Goal: Task Accomplishment & Management: Manage account settings

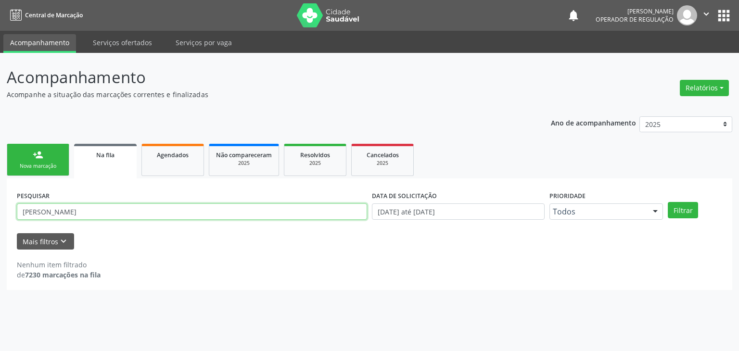
click at [77, 207] on input "[PERSON_NAME]" at bounding box center [192, 211] width 350 height 16
type input "R"
click at [668, 202] on button "Filtrar" at bounding box center [683, 210] width 30 height 16
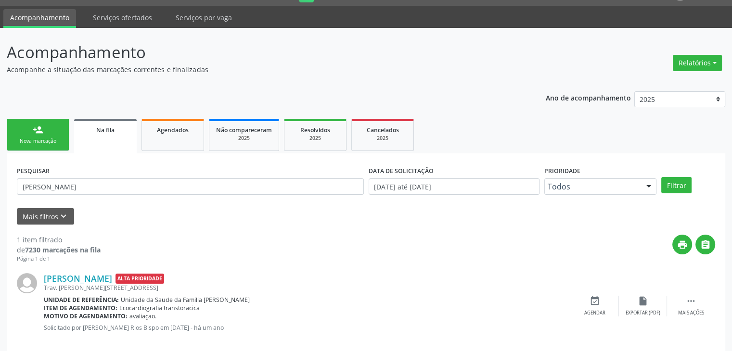
scroll to position [39, 0]
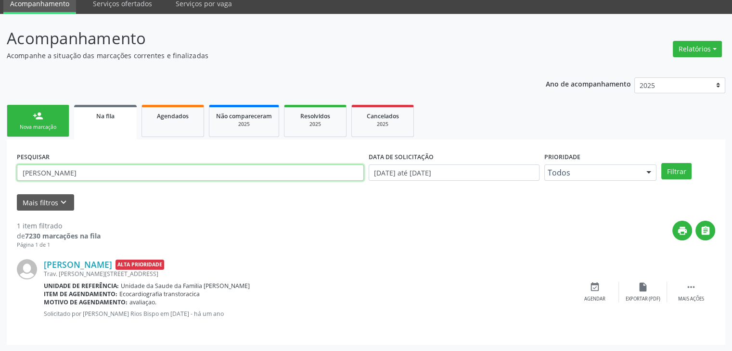
drag, startPoint x: 87, startPoint y: 179, endPoint x: 4, endPoint y: 179, distance: 82.7
click at [4, 179] on div "Acompanhamento Acompanhe a situação das marcações correntes e finalizadas Relat…" at bounding box center [366, 183] width 732 height 338
click at [661, 163] on button "Filtrar" at bounding box center [676, 171] width 30 height 16
drag, startPoint x: 95, startPoint y: 172, endPoint x: 0, endPoint y: 178, distance: 95.5
click at [0, 178] on div "Acompanhamento Acompanhe a situação das marcações correntes e finalizadas Relat…" at bounding box center [366, 183] width 732 height 338
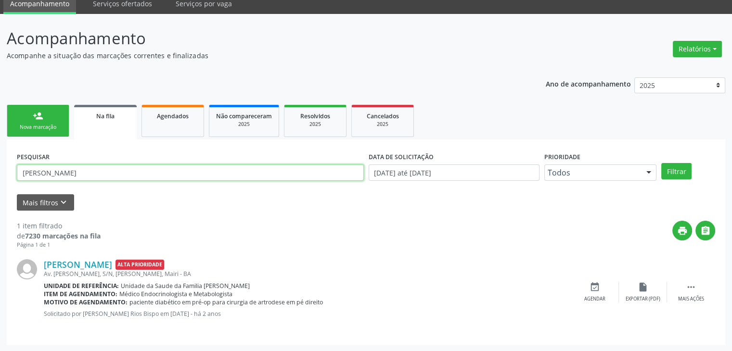
click at [661, 163] on button "Filtrar" at bounding box center [676, 171] width 30 height 16
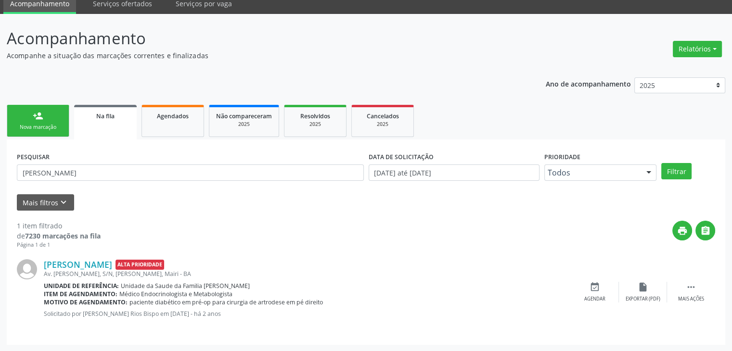
scroll to position [0, 0]
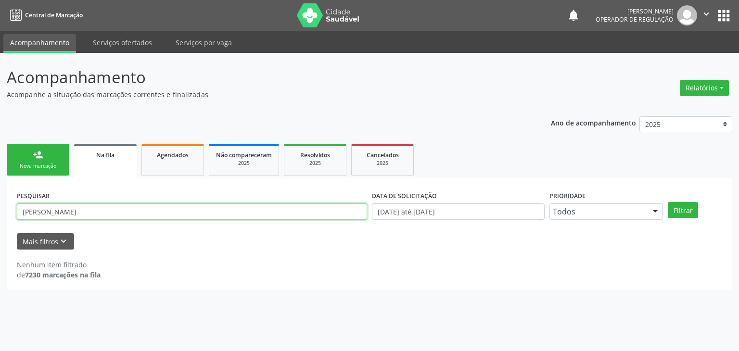
drag, startPoint x: 131, startPoint y: 214, endPoint x: 0, endPoint y: 210, distance: 131.4
click at [0, 210] on div "Acompanhamento Acompanhe a situação das marcações correntes e finalizadas Relat…" at bounding box center [369, 202] width 739 height 298
click at [668, 202] on button "Filtrar" at bounding box center [683, 210] width 30 height 16
drag, startPoint x: 73, startPoint y: 210, endPoint x: 18, endPoint y: 214, distance: 55.0
click at [19, 214] on input "[PERSON_NAME]" at bounding box center [192, 211] width 350 height 16
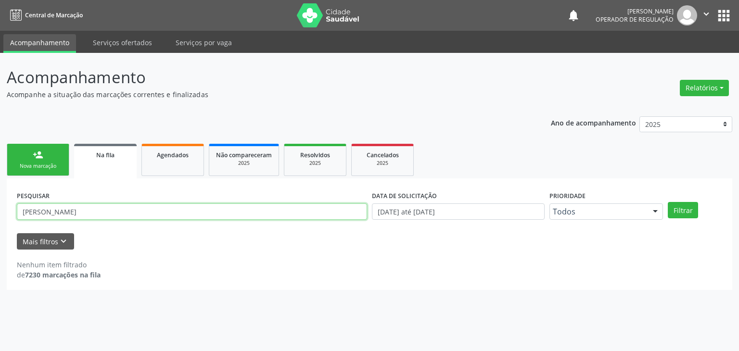
click at [668, 202] on button "Filtrar" at bounding box center [683, 210] width 30 height 16
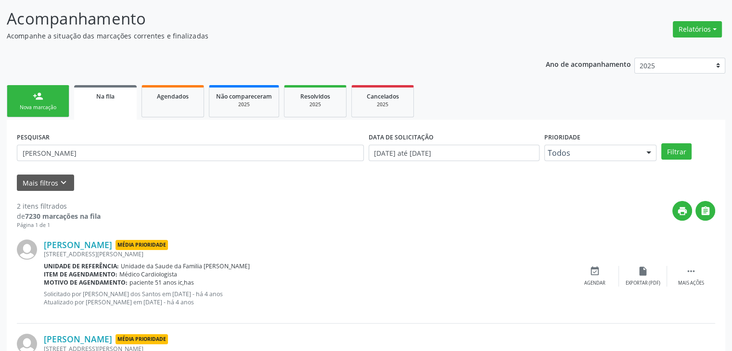
scroll to position [141, 0]
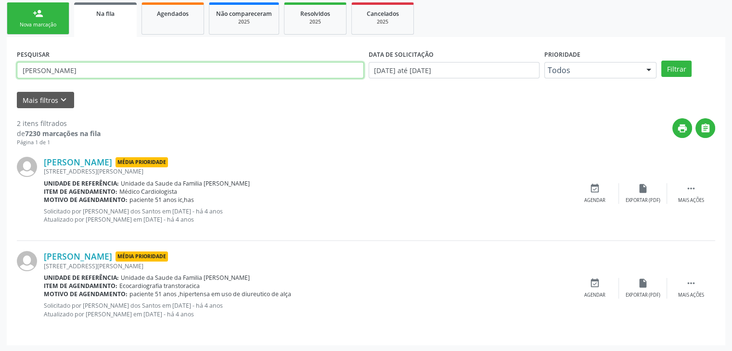
drag, startPoint x: 82, startPoint y: 68, endPoint x: 75, endPoint y: 70, distance: 7.8
click at [82, 68] on input "[PERSON_NAME]" at bounding box center [190, 70] width 347 height 16
drag, startPoint x: 75, startPoint y: 70, endPoint x: 8, endPoint y: 70, distance: 66.9
click at [8, 70] on div "PESQUISAR [PERSON_NAME] DATA DE SOLICITAÇÃO [DATE] até [DATE] Prioridade Todos …" at bounding box center [366, 191] width 718 height 308
click at [661, 61] on button "Filtrar" at bounding box center [676, 69] width 30 height 16
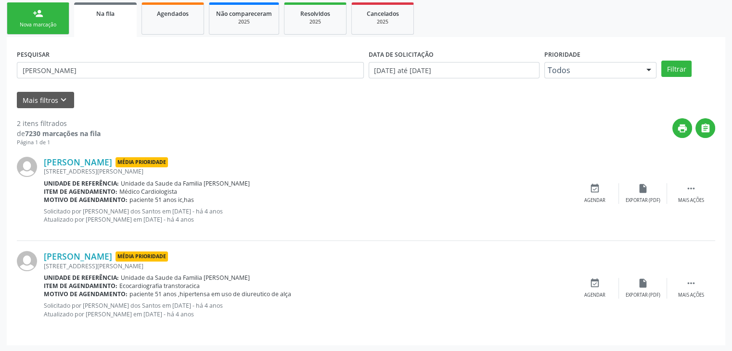
scroll to position [0, 0]
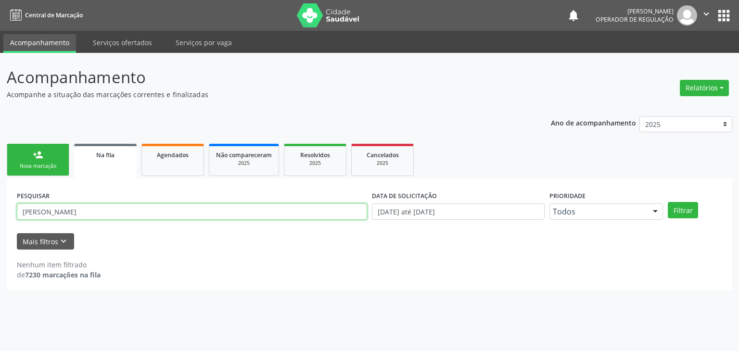
drag, startPoint x: 102, startPoint y: 218, endPoint x: 42, endPoint y: 218, distance: 60.1
click at [97, 218] on input "[PERSON_NAME]" at bounding box center [192, 211] width 350 height 16
click at [56, 218] on input "[PERSON_NAME]" at bounding box center [192, 211] width 350 height 16
drag, startPoint x: 21, startPoint y: 218, endPoint x: 13, endPoint y: 218, distance: 8.2
click at [13, 218] on div "PESQUISAR [PERSON_NAME] DATA DE SOLICITAÇÃO [DATE] até [DATE] Prioridade Todos …" at bounding box center [369, 234] width 725 height 112
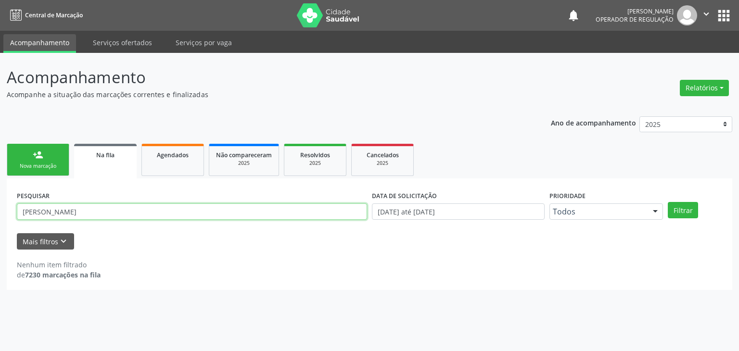
drag, startPoint x: 83, startPoint y: 208, endPoint x: 9, endPoint y: 210, distance: 74.1
click at [9, 210] on div "PESQUISAR [PERSON_NAME] DATA DE SOLICITAÇÃO [DATE] até [DATE] Prioridade Todos …" at bounding box center [369, 234] width 725 height 112
click at [668, 202] on button "Filtrar" at bounding box center [683, 210] width 30 height 16
drag, startPoint x: 100, startPoint y: 212, endPoint x: 0, endPoint y: 212, distance: 99.6
click at [0, 212] on div "Acompanhamento Acompanhe a situação das marcações correntes e finalizadas Relat…" at bounding box center [369, 202] width 739 height 298
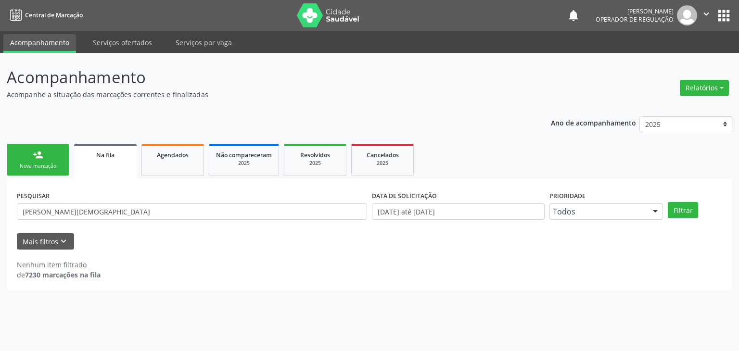
click at [0, 212] on div "Acompanhamento Acompanhe a situação das marcações correntes e finalizadas Relat…" at bounding box center [369, 202] width 739 height 298
drag, startPoint x: 95, startPoint y: 221, endPoint x: 46, endPoint y: 228, distance: 49.5
click at [89, 222] on div "PESQUISAR [PERSON_NAME]" at bounding box center [191, 208] width 355 height 38
drag, startPoint x: 46, startPoint y: 228, endPoint x: 14, endPoint y: 225, distance: 31.8
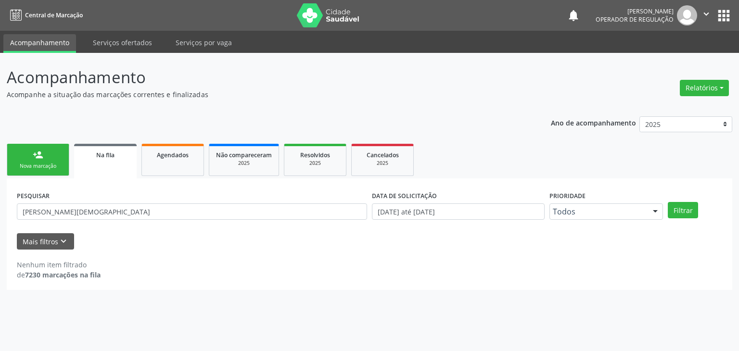
click at [14, 225] on div "PESQUISAR [PERSON_NAME]" at bounding box center [191, 208] width 355 height 38
drag, startPoint x: 130, startPoint y: 213, endPoint x: 0, endPoint y: 204, distance: 130.7
click at [0, 204] on div "Acompanhamento Acompanhe a situação das marcações correntes e finalizadas Relat…" at bounding box center [369, 202] width 739 height 298
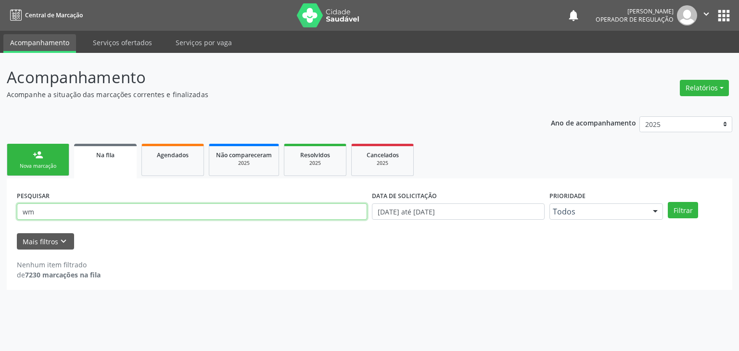
type input "w"
click at [668, 202] on button "Filtrar" at bounding box center [683, 210] width 30 height 16
drag, startPoint x: 68, startPoint y: 205, endPoint x: 38, endPoint y: 207, distance: 29.9
click at [58, 207] on input "emerentina" at bounding box center [192, 211] width 350 height 16
drag, startPoint x: 38, startPoint y: 207, endPoint x: 0, endPoint y: 203, distance: 38.6
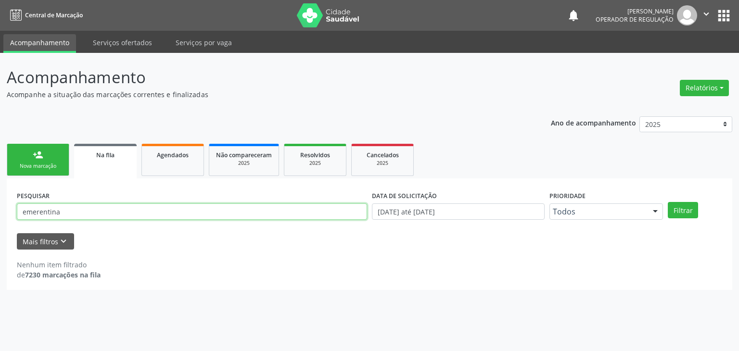
click at [0, 203] on div "Acompanhamento Acompanhe a situação das marcações correntes e finalizadas Relat…" at bounding box center [369, 202] width 739 height 298
drag, startPoint x: 97, startPoint y: 212, endPoint x: 0, endPoint y: 201, distance: 97.8
click at [0, 201] on div "Acompanhamento Acompanhe a situação das marcações correntes e finalizadas Relat…" at bounding box center [369, 202] width 739 height 298
type input "[PERSON_NAME]"
click at [668, 202] on button "Filtrar" at bounding box center [683, 210] width 30 height 16
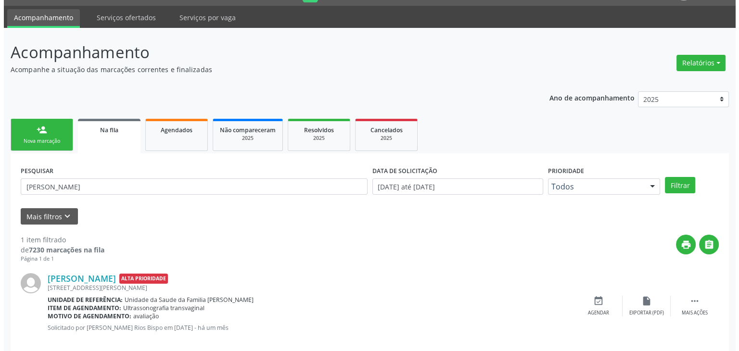
scroll to position [39, 0]
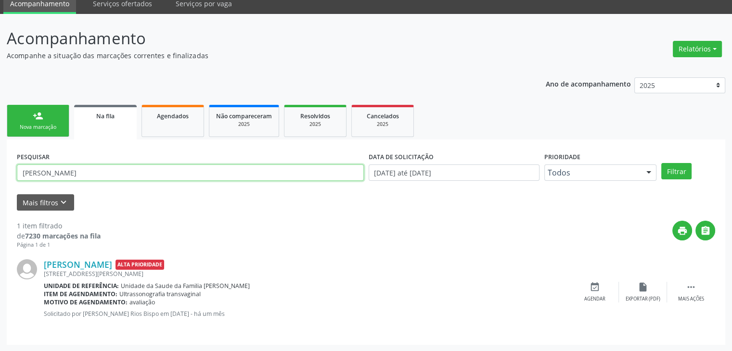
click at [90, 170] on input "[PERSON_NAME]" at bounding box center [190, 173] width 347 height 16
drag, startPoint x: 90, startPoint y: 170, endPoint x: 16, endPoint y: 170, distance: 74.6
click at [24, 170] on input "[PERSON_NAME]" at bounding box center [190, 173] width 347 height 16
click at [16, 170] on div "PESQUISAR [PERSON_NAME]" at bounding box center [190, 169] width 352 height 38
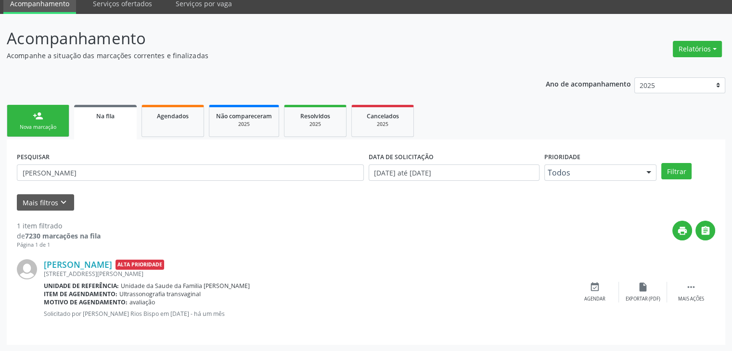
click at [16, 170] on div "PESQUISAR [PERSON_NAME]" at bounding box center [190, 169] width 352 height 38
click at [88, 270] on div "[STREET_ADDRESS][PERSON_NAME]" at bounding box center [307, 274] width 527 height 8
click at [91, 265] on link "[PERSON_NAME]" at bounding box center [78, 264] width 68 height 11
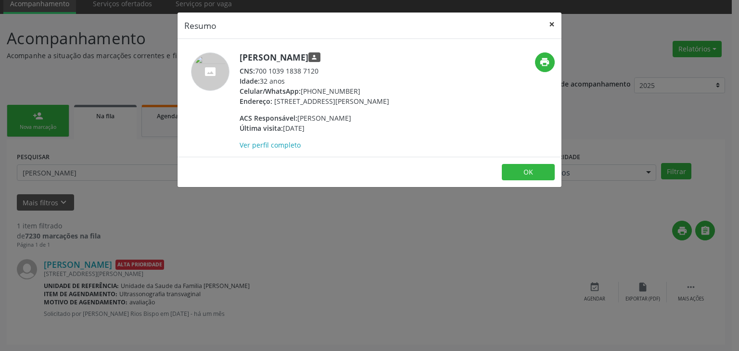
click at [547, 23] on button "×" at bounding box center [551, 25] width 19 height 24
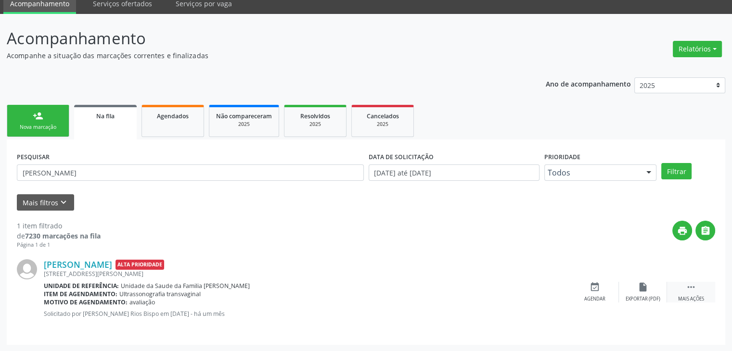
click at [695, 300] on div "Mais ações" at bounding box center [691, 299] width 26 height 7
click at [598, 290] on icon "cancel" at bounding box center [594, 287] width 11 height 11
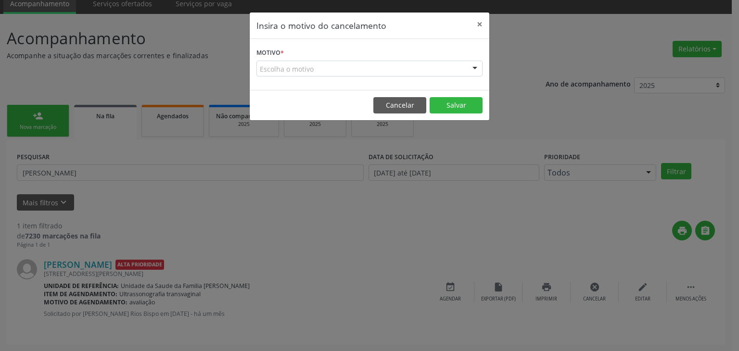
click at [326, 63] on div "Escolha o motivo" at bounding box center [369, 69] width 226 height 16
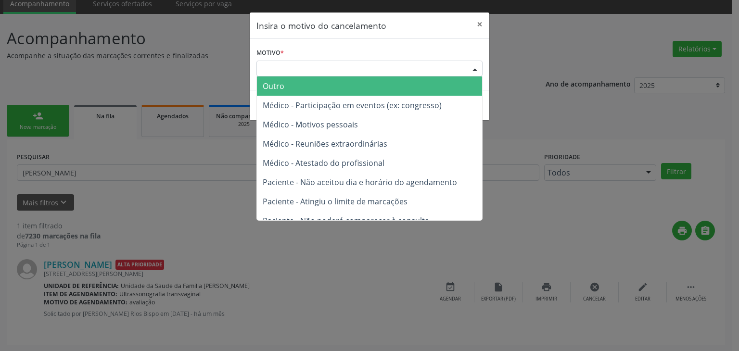
click at [304, 87] on span "Outro" at bounding box center [369, 85] width 225 height 19
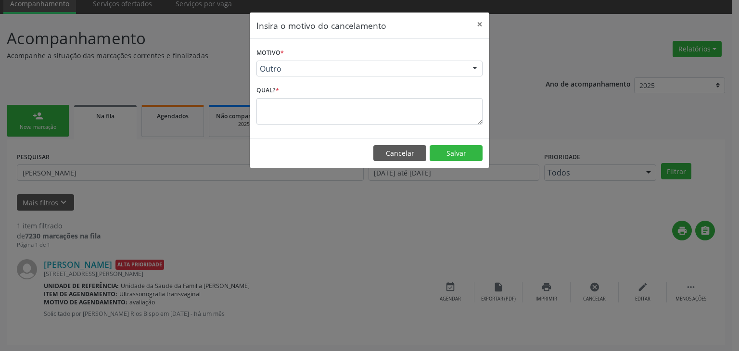
click at [295, 126] on div "Motivo * Outro Outro Médico - Participação em eventos (ex: congresso) Médico - …" at bounding box center [370, 88] width 240 height 99
click at [285, 110] on textarea at bounding box center [369, 111] width 226 height 26
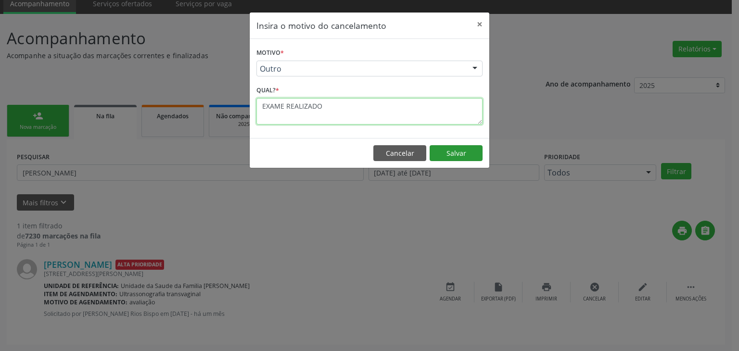
type textarea "EXAME REALIZADO"
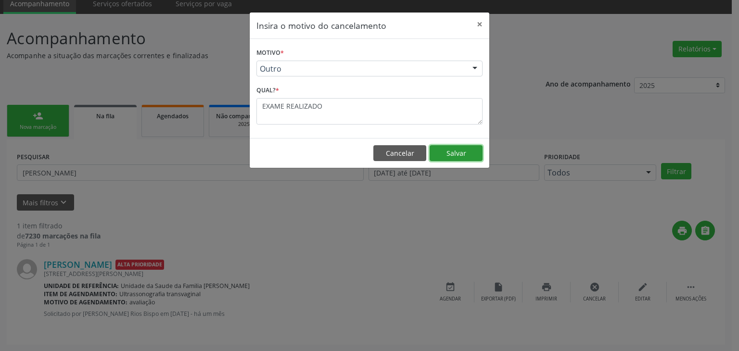
click at [463, 153] on button "Salvar" at bounding box center [456, 153] width 53 height 16
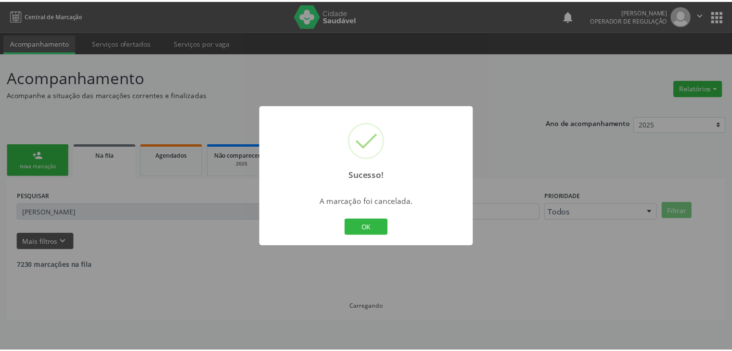
scroll to position [0, 0]
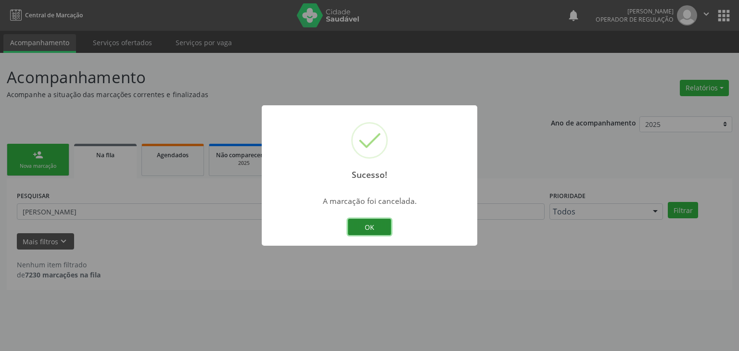
click at [366, 229] on button "OK" at bounding box center [369, 227] width 43 height 16
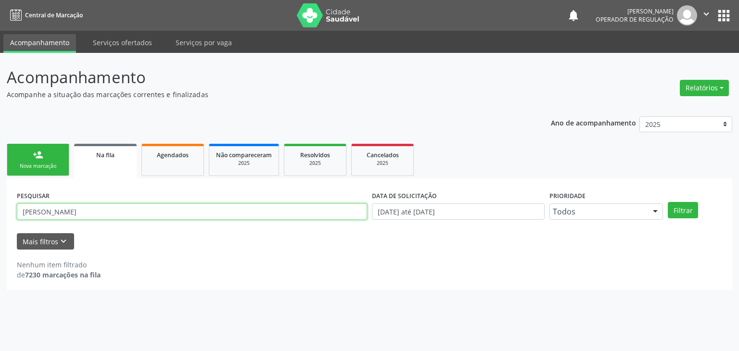
drag, startPoint x: 103, startPoint y: 205, endPoint x: 0, endPoint y: 223, distance: 104.5
click at [0, 223] on div "Acompanhamento Acompanhe a situação das marcações correntes e finalizadas Relat…" at bounding box center [369, 202] width 739 height 298
click at [668, 202] on button "Filtrar" at bounding box center [683, 210] width 30 height 16
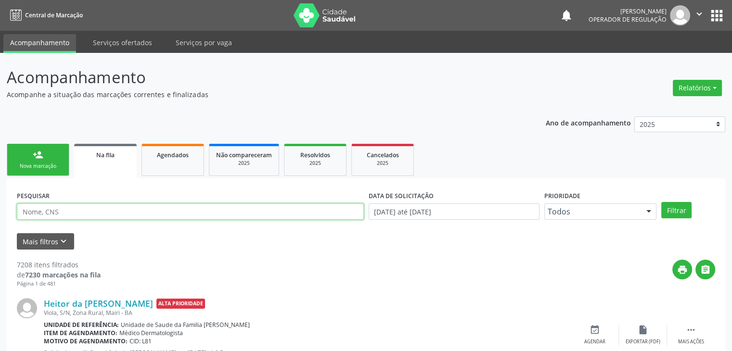
click at [180, 214] on input "text" at bounding box center [190, 211] width 347 height 16
click at [661, 202] on button "Filtrar" at bounding box center [676, 210] width 30 height 16
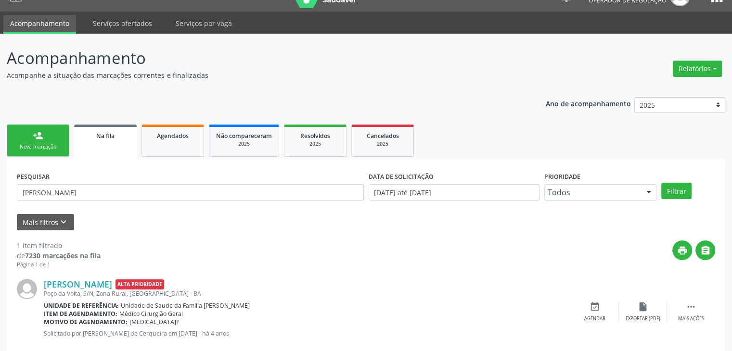
scroll to position [39, 0]
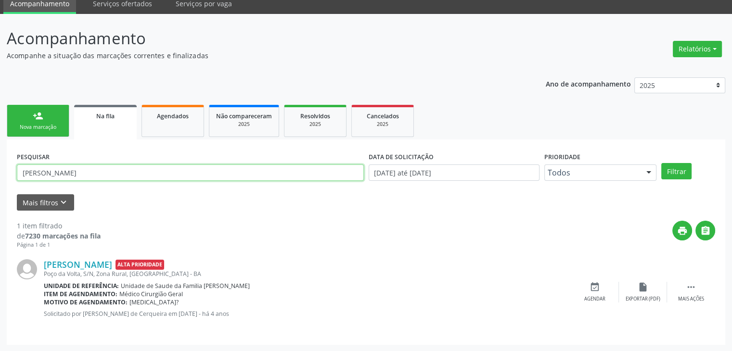
drag, startPoint x: 104, startPoint y: 173, endPoint x: 21, endPoint y: 163, distance: 83.3
click at [21, 163] on div "PESQUISAR [PERSON_NAME]" at bounding box center [190, 169] width 352 height 38
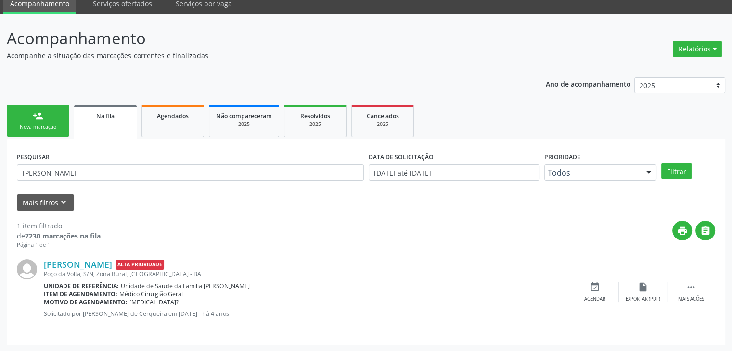
click at [21, 163] on label "PESQUISAR" at bounding box center [33, 157] width 33 height 15
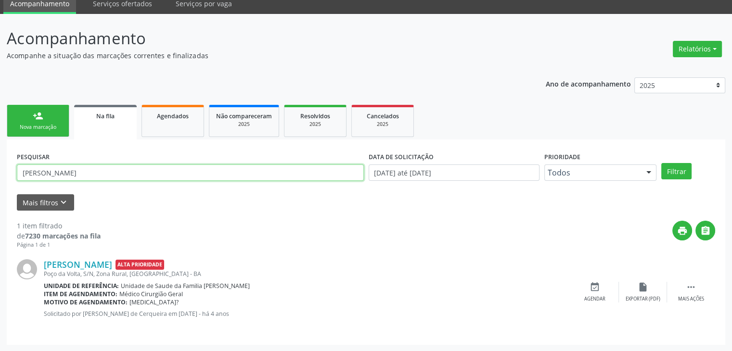
click at [109, 171] on input "[PERSON_NAME]" at bounding box center [190, 173] width 347 height 16
type input "J"
click at [661, 163] on button "Filtrar" at bounding box center [676, 171] width 30 height 16
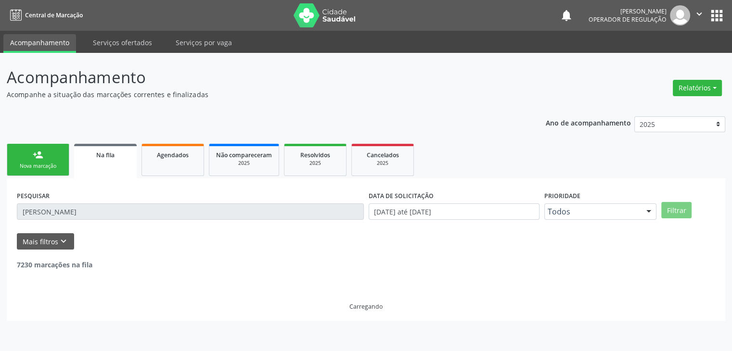
scroll to position [0, 0]
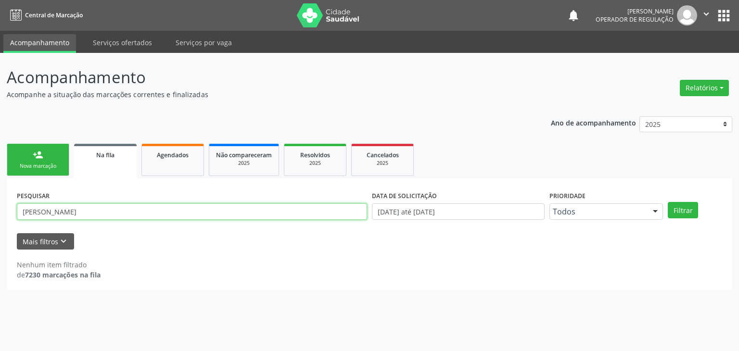
drag, startPoint x: 81, startPoint y: 213, endPoint x: 7, endPoint y: 212, distance: 74.6
click at [8, 212] on div "PESQUISAR [PERSON_NAME] DATA DE SOLICITAÇÃO [DATE] até [DATE] Prioridade Todos …" at bounding box center [369, 234] width 725 height 112
click at [668, 202] on button "Filtrar" at bounding box center [683, 210] width 30 height 16
drag, startPoint x: 115, startPoint y: 212, endPoint x: 11, endPoint y: 200, distance: 105.6
click at [11, 200] on div "PESQUISAR [PERSON_NAME] DATA DE SOLICITAÇÃO [DATE] até [DATE] Prioridade Todos …" at bounding box center [369, 234] width 725 height 112
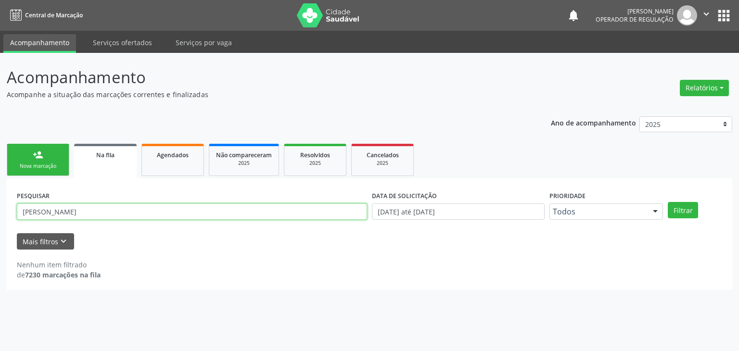
click at [668, 202] on button "Filtrar" at bounding box center [683, 210] width 30 height 16
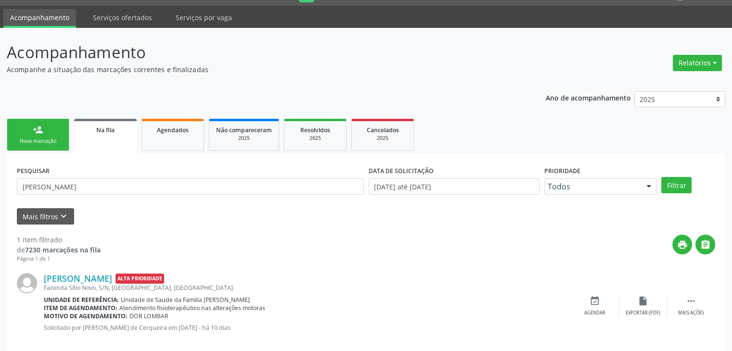
scroll to position [39, 0]
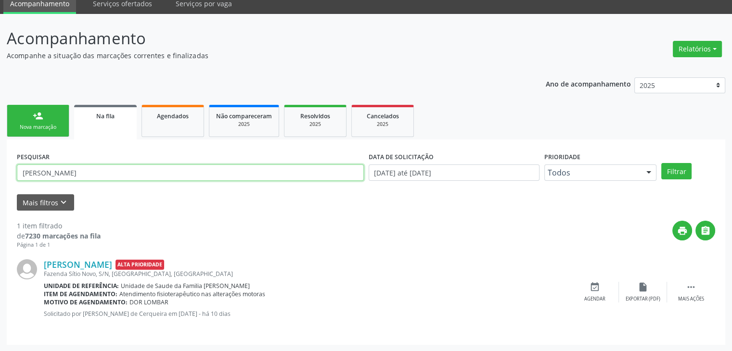
drag, startPoint x: 123, startPoint y: 174, endPoint x: 16, endPoint y: 153, distance: 109.2
click at [87, 165] on input "[PERSON_NAME]" at bounding box center [190, 173] width 347 height 16
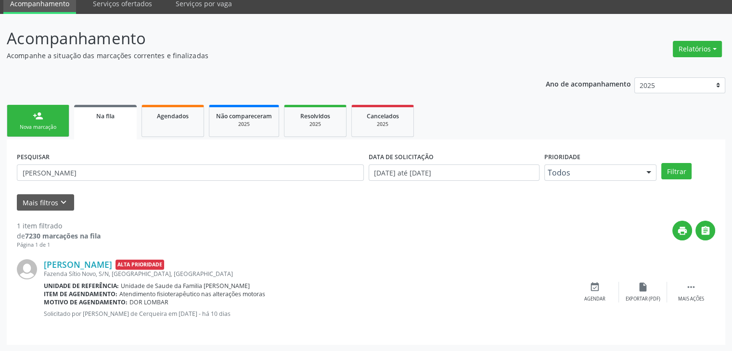
click at [17, 153] on div "PESQUISAR [PERSON_NAME]" at bounding box center [190, 169] width 352 height 38
click at [10, 152] on div "PESQUISAR [PERSON_NAME] DATA DE SOLICITAÇÃO [DATE] até [DATE] Prioridade Todos …" at bounding box center [366, 242] width 718 height 205
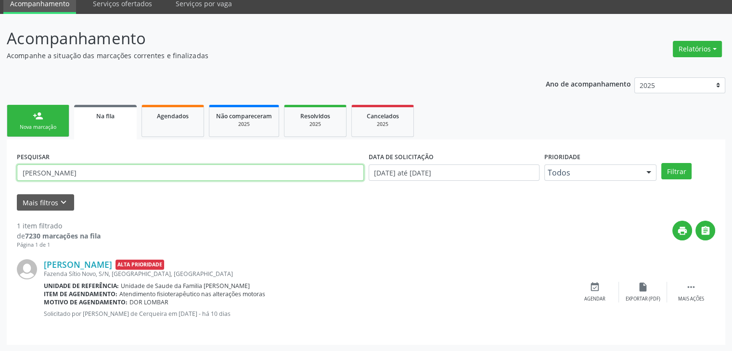
drag, startPoint x: 102, startPoint y: 170, endPoint x: 26, endPoint y: 175, distance: 75.7
click at [92, 170] on input "[PERSON_NAME]" at bounding box center [190, 173] width 347 height 16
click at [31, 175] on input "[PERSON_NAME]" at bounding box center [190, 173] width 347 height 16
drag, startPoint x: 26, startPoint y: 175, endPoint x: 0, endPoint y: 171, distance: 26.3
click at [12, 174] on div "PESQUISAR [PERSON_NAME] DATA DE SOLICITAÇÃO [DATE] até [DATE] Prioridade Todos …" at bounding box center [366, 242] width 718 height 205
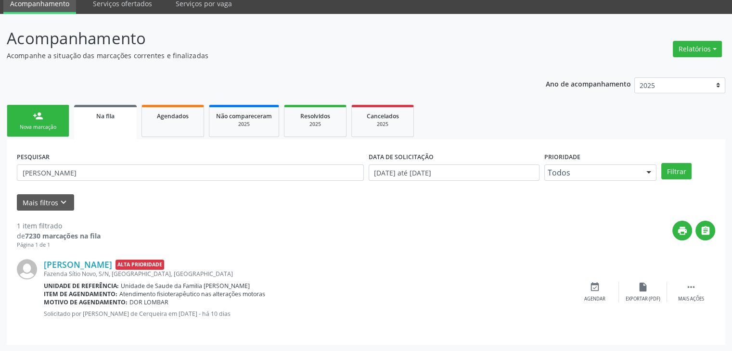
click at [0, 171] on div "Acompanhamento Acompanhe a situação das marcações correntes e finalizadas Relat…" at bounding box center [366, 183] width 732 height 338
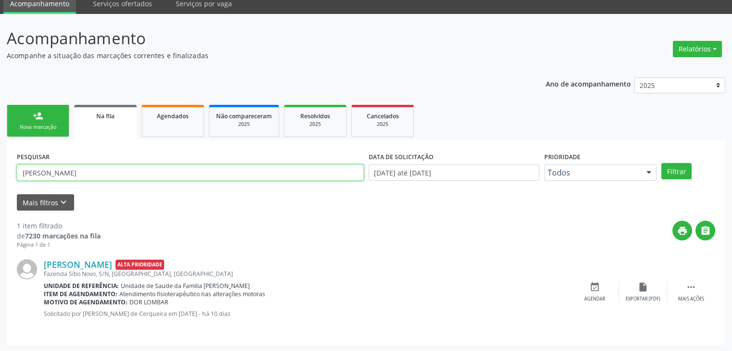
drag, startPoint x: 95, startPoint y: 171, endPoint x: 17, endPoint y: 170, distance: 77.5
click at [22, 170] on input "[PERSON_NAME]" at bounding box center [190, 173] width 347 height 16
click at [17, 170] on input "[PERSON_NAME]" at bounding box center [190, 173] width 347 height 16
drag, startPoint x: 129, startPoint y: 172, endPoint x: 44, endPoint y: 167, distance: 85.3
click at [47, 167] on input "[PERSON_NAME]" at bounding box center [190, 173] width 347 height 16
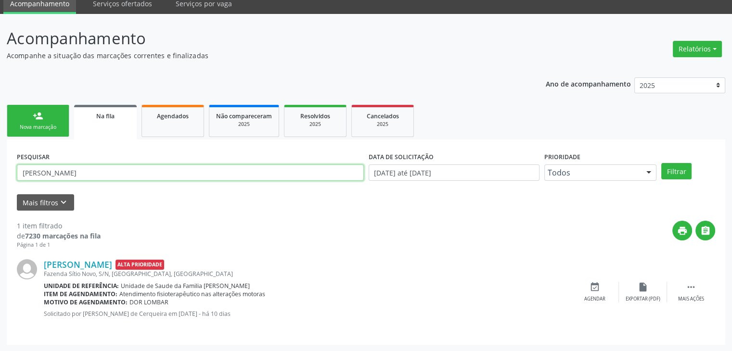
drag, startPoint x: 13, startPoint y: 167, endPoint x: 1, endPoint y: 167, distance: 11.5
click at [1, 167] on div "Acompanhamento Acompanhe a situação das marcações correntes e finalizadas Relat…" at bounding box center [366, 183] width 732 height 338
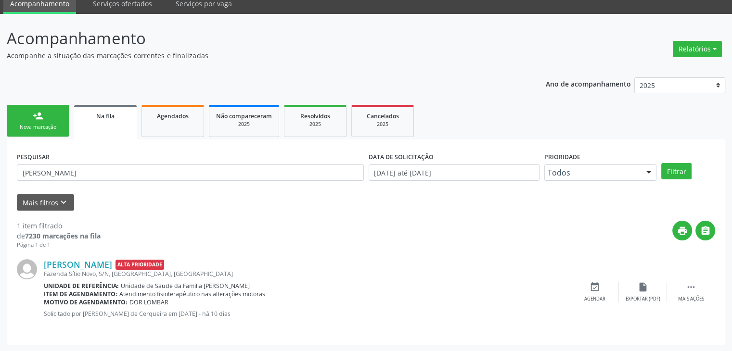
click at [0, 167] on div "Acompanhamento Acompanhe a situação das marcações correntes e finalizadas Relat…" at bounding box center [366, 183] width 732 height 338
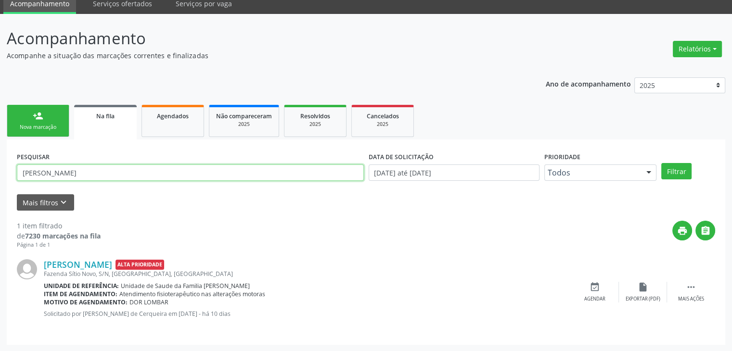
drag, startPoint x: 168, startPoint y: 178, endPoint x: 97, endPoint y: 168, distance: 71.3
click at [117, 171] on input "[PERSON_NAME]" at bounding box center [190, 173] width 347 height 16
drag, startPoint x: 97, startPoint y: 168, endPoint x: 21, endPoint y: 162, distance: 76.7
click at [21, 162] on div "PESQUISAR [PERSON_NAME]" at bounding box center [190, 169] width 352 height 38
click at [661, 163] on button "Filtrar" at bounding box center [676, 171] width 30 height 16
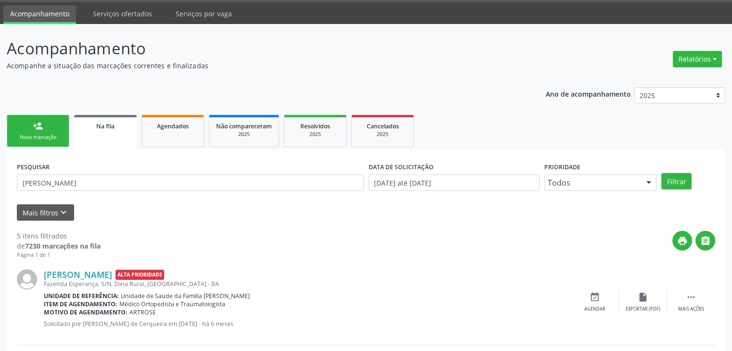
scroll to position [192, 0]
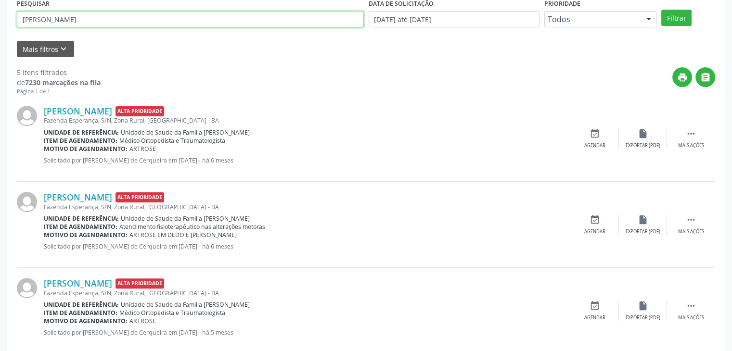
click at [82, 21] on input "[PERSON_NAME]" at bounding box center [190, 19] width 347 height 16
type input "J"
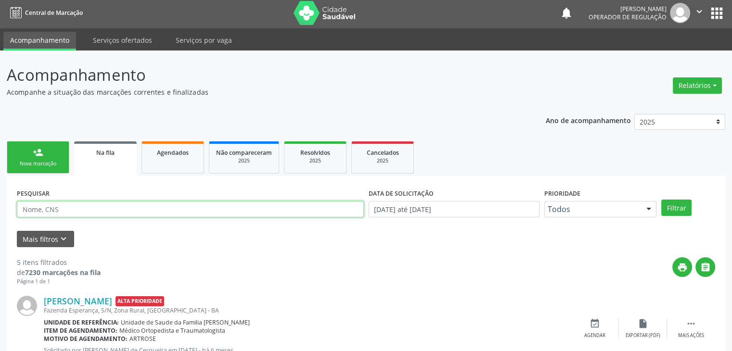
scroll to position [0, 0]
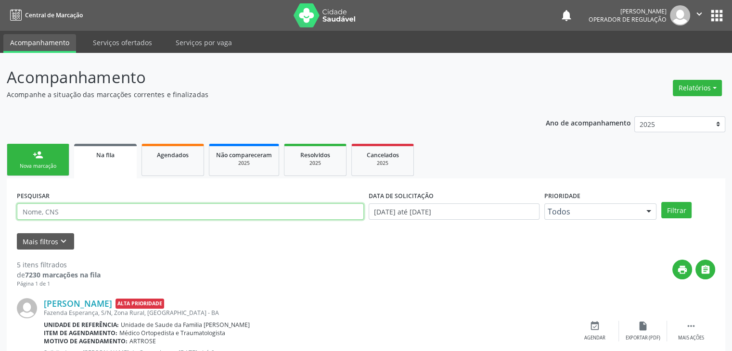
click at [97, 208] on input "text" at bounding box center [190, 211] width 347 height 16
click at [661, 202] on button "Filtrar" at bounding box center [676, 210] width 30 height 16
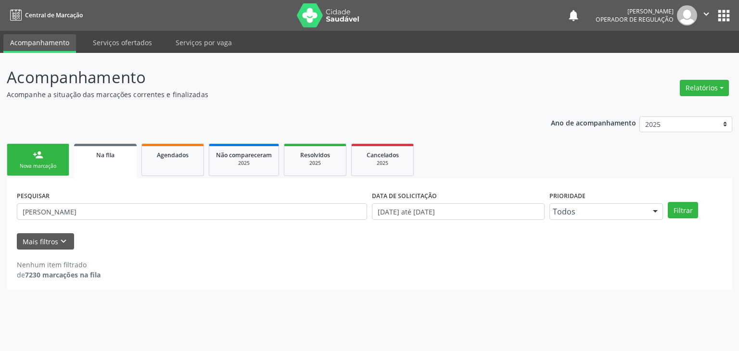
drag, startPoint x: 93, startPoint y: 220, endPoint x: 85, endPoint y: 219, distance: 8.7
click at [92, 220] on div "PESQUISAR [PERSON_NAME]" at bounding box center [191, 208] width 355 height 38
drag, startPoint x: 84, startPoint y: 208, endPoint x: 19, endPoint y: 199, distance: 65.1
click at [84, 208] on input "[PERSON_NAME]" at bounding box center [192, 211] width 350 height 16
drag, startPoint x: 19, startPoint y: 199, endPoint x: 0, endPoint y: 187, distance: 22.7
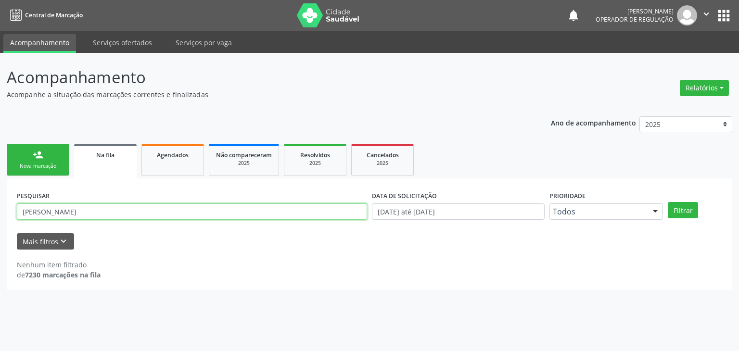
click at [0, 189] on div "Acompanhamento Acompanhe a situação das marcações correntes e finalizadas Relat…" at bounding box center [369, 202] width 739 height 298
click at [668, 202] on button "Filtrar" at bounding box center [683, 210] width 30 height 16
drag, startPoint x: 44, startPoint y: 208, endPoint x: 1, endPoint y: 193, distance: 45.3
click at [11, 198] on div "PESQUISAR KAYLANNE DATA DE SOLICITAÇÃO [DATE] até [DATE] Prioridade Todos Todos…" at bounding box center [369, 234] width 725 height 112
click at [9, 197] on div "PESQUISAR KAYLANNE DATA DE SOLICITAÇÃO [DATE] até [DATE] Prioridade Todos Todos…" at bounding box center [369, 234] width 725 height 112
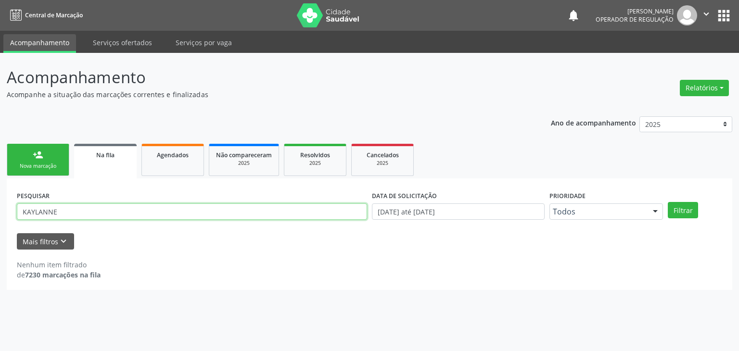
drag, startPoint x: 96, startPoint y: 209, endPoint x: 0, endPoint y: 197, distance: 97.0
click at [9, 199] on div "PESQUISAR KAYLANNE DATA DE SOLICITAÇÃO [DATE] até [DATE] Prioridade Todos Todos…" at bounding box center [369, 234] width 725 height 112
click at [0, 195] on div "Acompanhamento Acompanhe a situação das marcações correntes e finalizadas Relat…" at bounding box center [369, 202] width 739 height 298
click at [62, 210] on input "KAYLANNE" at bounding box center [192, 211] width 350 height 16
type input "K"
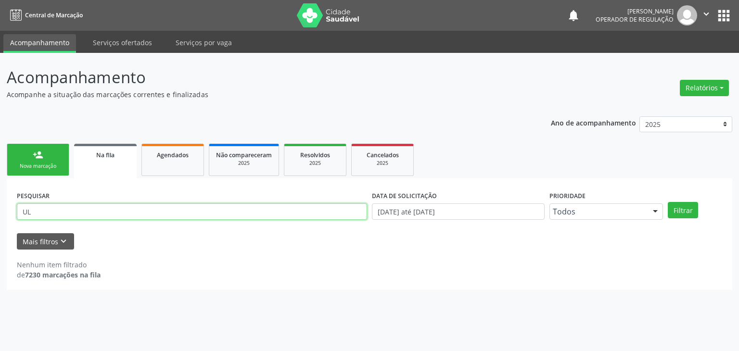
type input "U"
click at [668, 202] on button "Filtrar" at bounding box center [683, 210] width 30 height 16
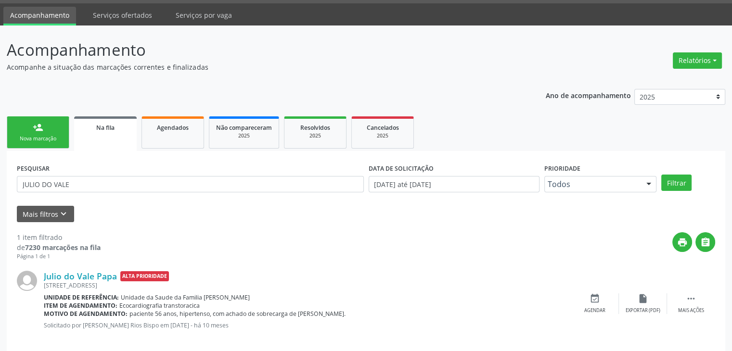
scroll to position [39, 0]
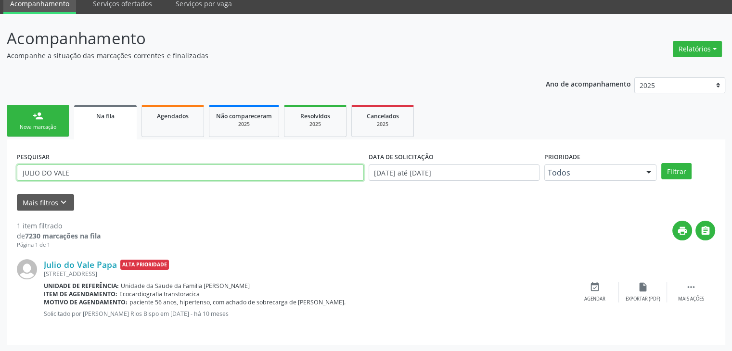
drag, startPoint x: 87, startPoint y: 170, endPoint x: 0, endPoint y: 161, distance: 87.0
click at [0, 161] on div "Acompanhamento Acompanhe a situação das marcações correntes e finalizadas Relat…" at bounding box center [366, 183] width 732 height 338
type input "A"
click at [661, 163] on button "Filtrar" at bounding box center [676, 171] width 30 height 16
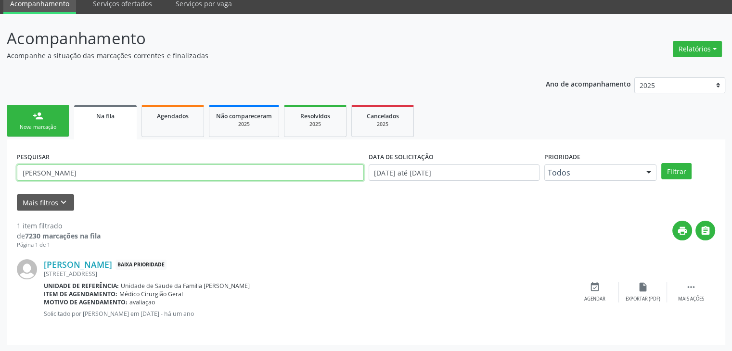
click at [77, 172] on input "[PERSON_NAME]" at bounding box center [190, 173] width 347 height 16
drag, startPoint x: 77, startPoint y: 172, endPoint x: 22, endPoint y: 166, distance: 56.1
click at [22, 166] on input "[PERSON_NAME]" at bounding box center [190, 173] width 347 height 16
click at [661, 163] on button "Filtrar" at bounding box center [676, 171] width 30 height 16
click at [90, 172] on input "[PERSON_NAME]" at bounding box center [190, 173] width 347 height 16
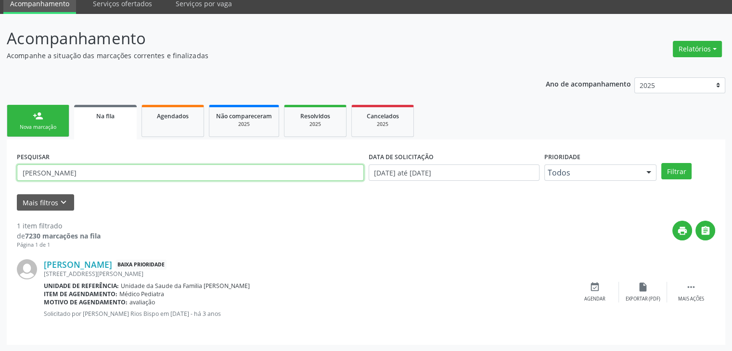
drag, startPoint x: 69, startPoint y: 172, endPoint x: 25, endPoint y: 166, distance: 44.2
click at [25, 166] on input "[PERSON_NAME]" at bounding box center [190, 173] width 347 height 16
click at [105, 170] on input "[PERSON_NAME]" at bounding box center [190, 173] width 347 height 16
type input "A"
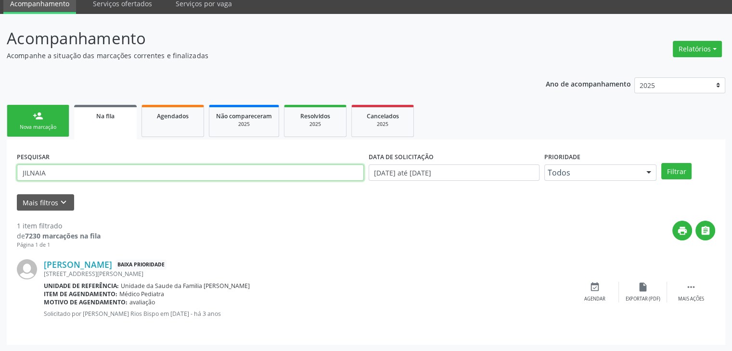
click at [661, 163] on button "Filtrar" at bounding box center [676, 171] width 30 height 16
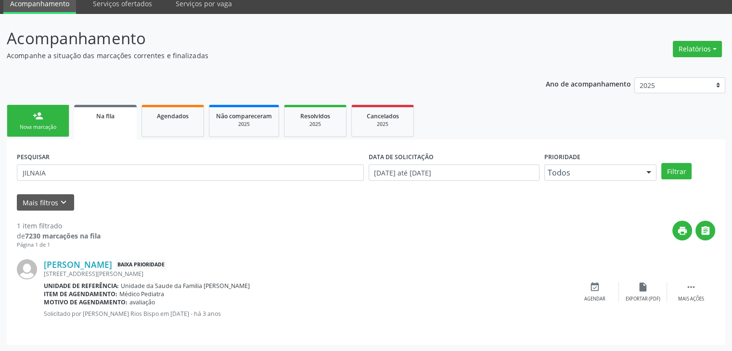
scroll to position [0, 0]
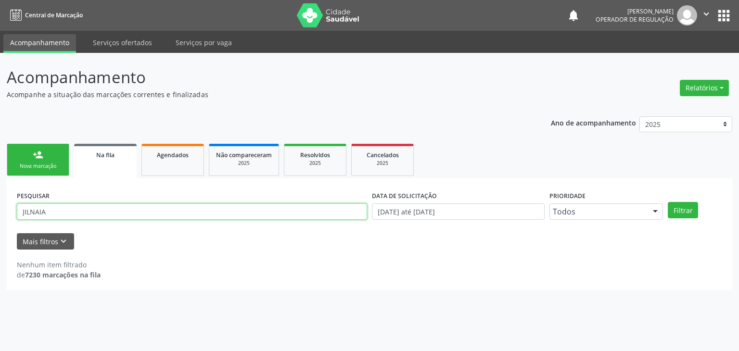
drag, startPoint x: 107, startPoint y: 210, endPoint x: 13, endPoint y: 215, distance: 94.4
click at [54, 215] on input "JILNAIA" at bounding box center [192, 211] width 350 height 16
drag, startPoint x: 13, startPoint y: 215, endPoint x: 1, endPoint y: 215, distance: 11.5
click at [1, 215] on div "Acompanhamento Acompanhe a situação das marcações correntes e finalizadas Relat…" at bounding box center [369, 202] width 739 height 298
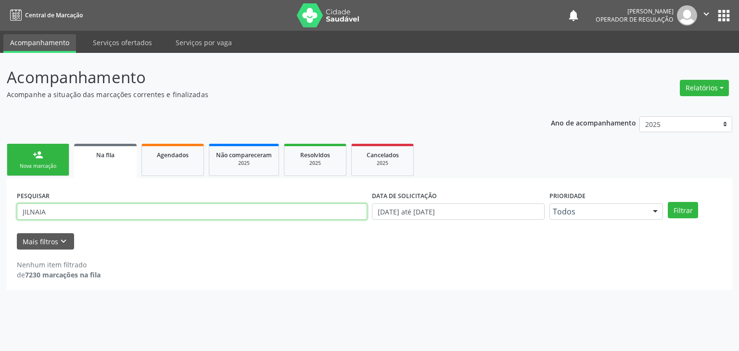
click at [63, 212] on input "JILNAIA" at bounding box center [192, 211] width 350 height 16
click at [34, 208] on input "JILNAIA" at bounding box center [192, 211] width 350 height 16
click at [0, 195] on div "Acompanhamento Acompanhe a situação das marcações correntes e finalizadas Relat…" at bounding box center [369, 202] width 739 height 298
click at [52, 213] on input "JILNAIA" at bounding box center [192, 211] width 350 height 16
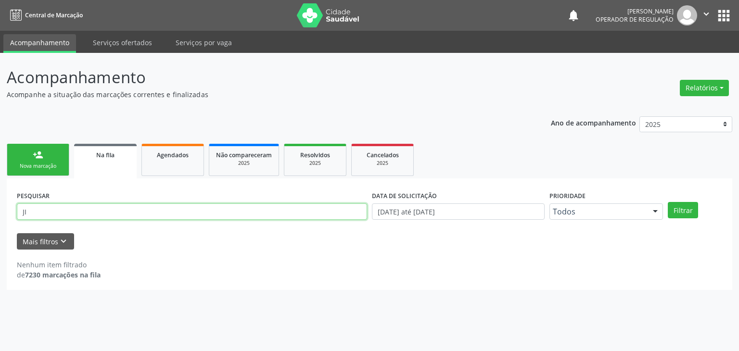
type input "J"
click at [668, 202] on button "Filtrar" at bounding box center [683, 210] width 30 height 16
click at [105, 214] on input "ALESSANDRA BRASILERIO" at bounding box center [192, 211] width 350 height 16
click at [668, 202] on button "Filtrar" at bounding box center [683, 210] width 30 height 16
click at [137, 212] on input "ALESSANDRA BRASILEIRO" at bounding box center [192, 211] width 350 height 16
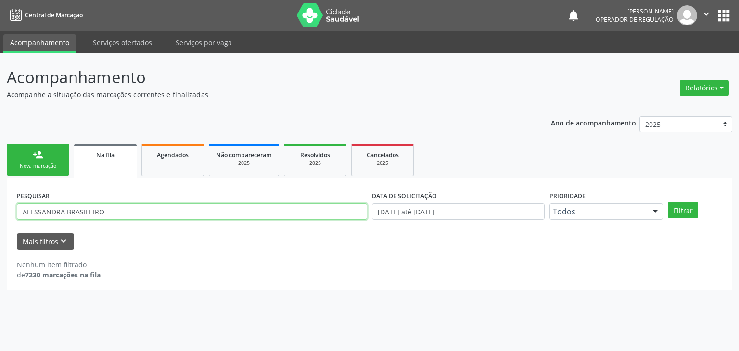
click at [137, 212] on input "ALESSANDRA BRASILEIRO" at bounding box center [192, 211] width 350 height 16
type input "[PERSON_NAME]"
click at [668, 202] on button "Filtrar" at bounding box center [683, 210] width 30 height 16
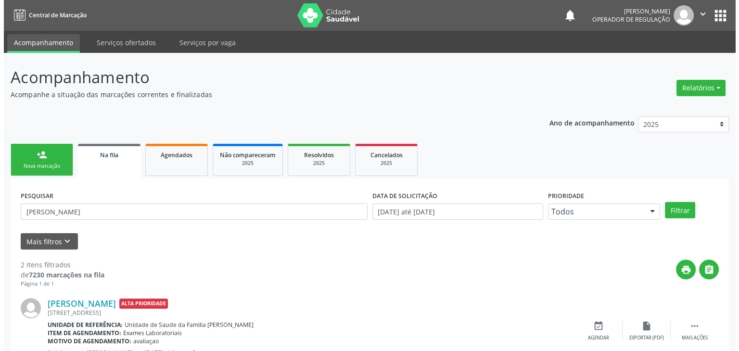
scroll to position [125, 0]
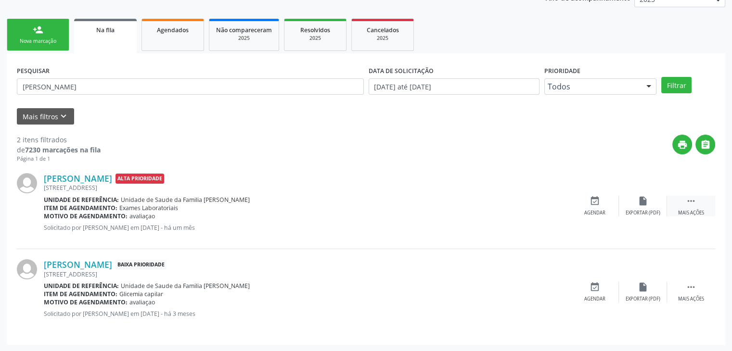
click at [697, 203] on div " Mais ações" at bounding box center [691, 206] width 48 height 21
click at [600, 203] on div "cancel Cancelar" at bounding box center [595, 206] width 48 height 21
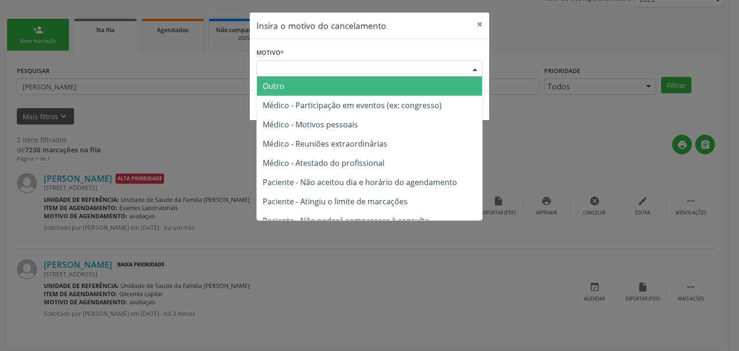
click at [311, 64] on div "Escolha o motivo" at bounding box center [369, 69] width 226 height 16
click at [306, 87] on span "Outro" at bounding box center [369, 85] width 225 height 19
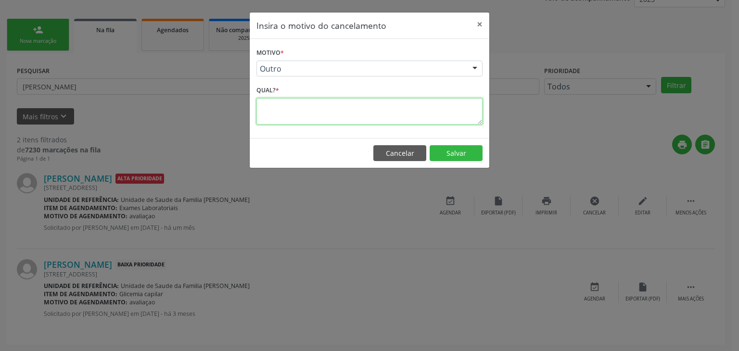
click at [305, 123] on textarea at bounding box center [369, 111] width 226 height 26
type textarea "EXAME REALIZADO"
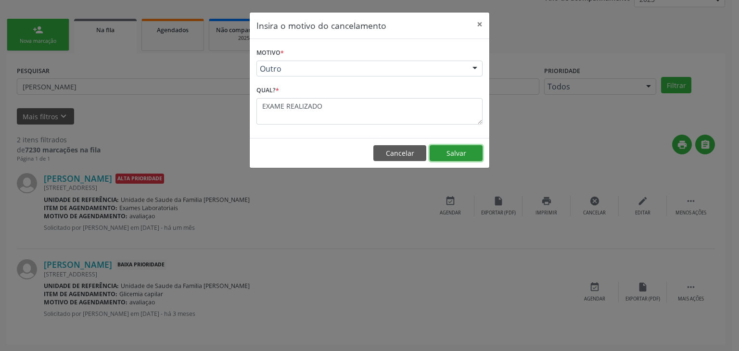
click at [448, 152] on button "Salvar" at bounding box center [456, 153] width 53 height 16
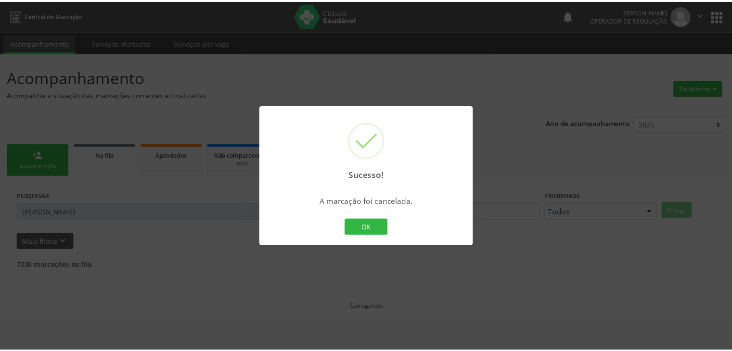
scroll to position [0, 0]
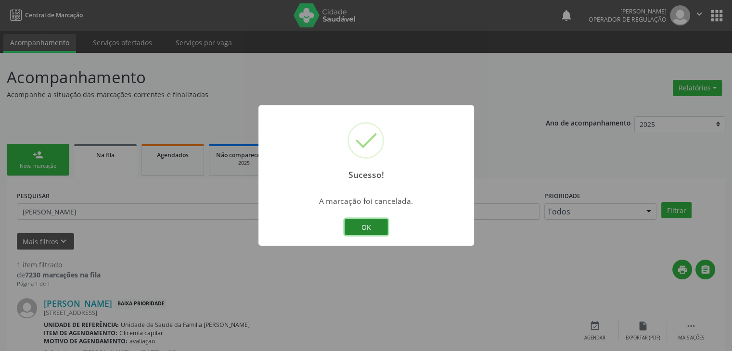
click at [367, 221] on button "OK" at bounding box center [365, 227] width 43 height 16
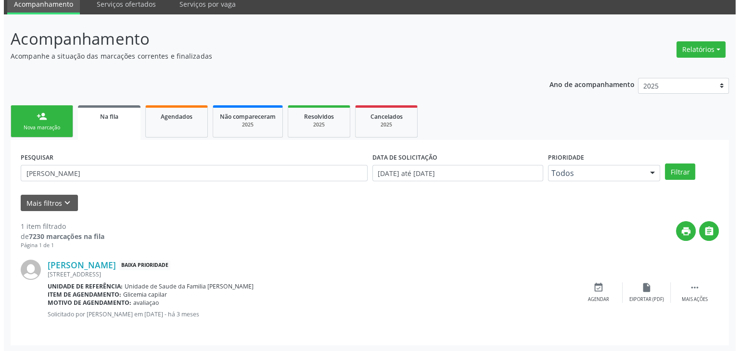
scroll to position [39, 0]
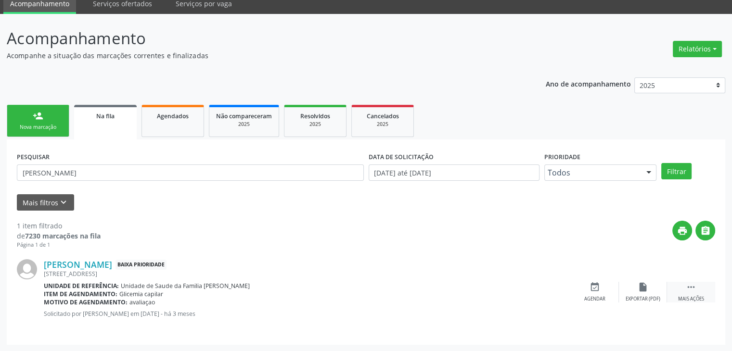
click at [686, 286] on icon "" at bounding box center [691, 287] width 11 height 11
click at [581, 287] on div "cancel Cancelar" at bounding box center [595, 292] width 48 height 21
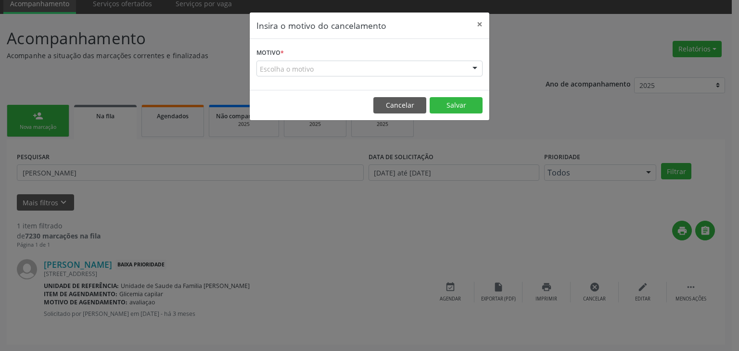
click at [289, 57] on form "Motivo * Escolha o motivo Outro Médico - Participação em eventos (ex: congresso…" at bounding box center [369, 61] width 226 height 31
click at [289, 65] on div "Escolha o motivo" at bounding box center [369, 69] width 226 height 16
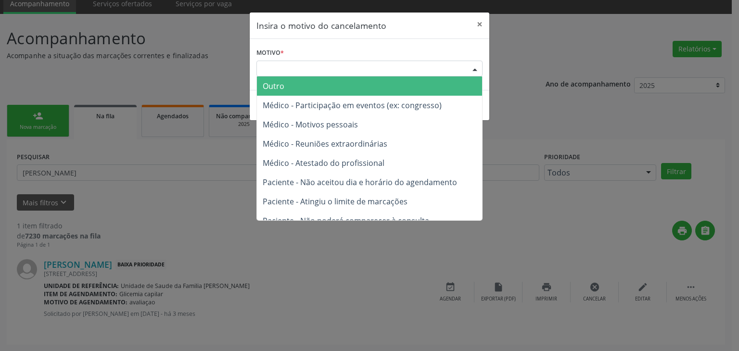
click at [284, 84] on span "Outro" at bounding box center [369, 85] width 225 height 19
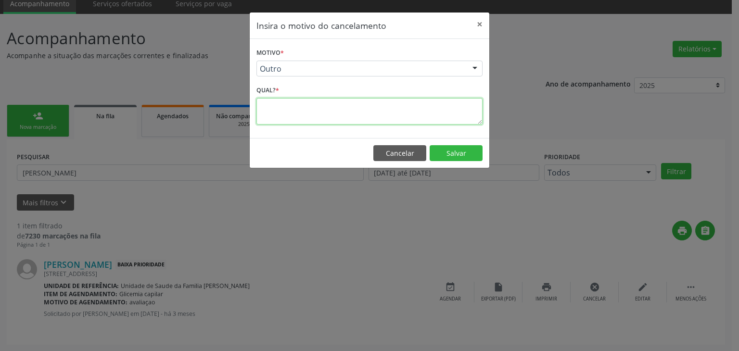
click at [288, 104] on textarea at bounding box center [369, 111] width 226 height 26
type textarea "EXAME REALIZADO"
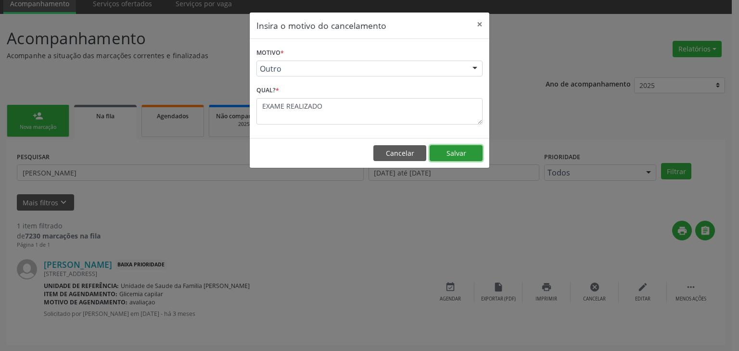
click at [473, 151] on button "Salvar" at bounding box center [456, 153] width 53 height 16
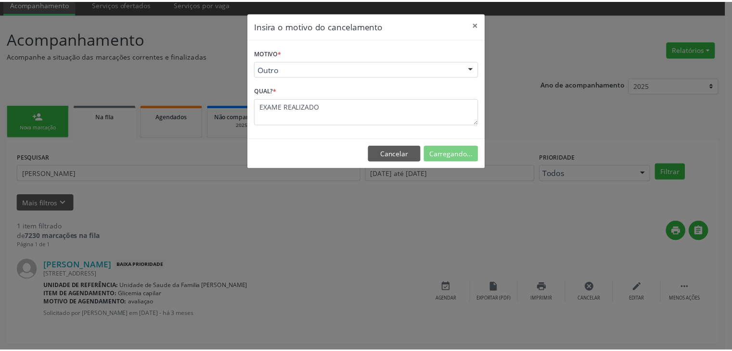
scroll to position [0, 0]
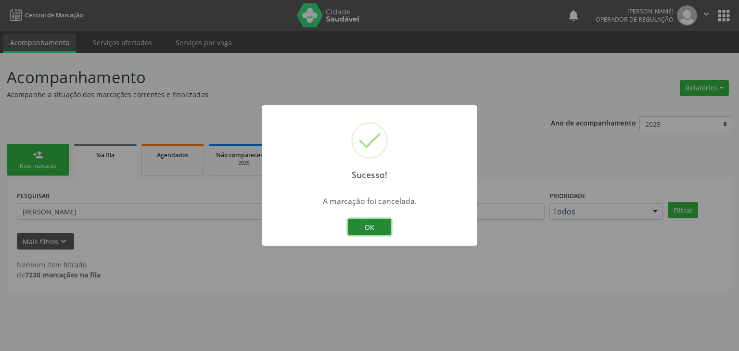
click at [379, 234] on button "OK" at bounding box center [369, 227] width 43 height 16
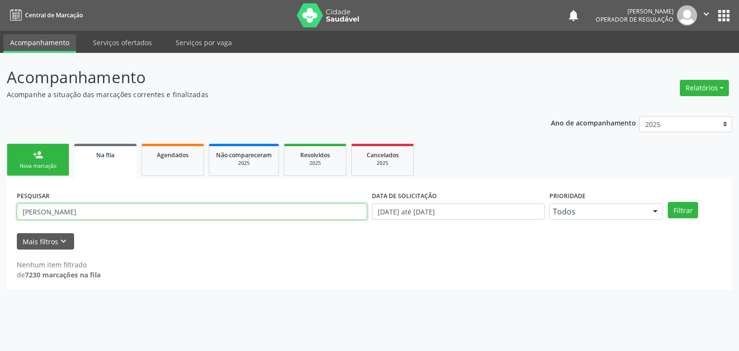
drag, startPoint x: 96, startPoint y: 214, endPoint x: 0, endPoint y: 210, distance: 95.8
click at [0, 210] on div "Acompanhamento Acompanhe a situação das marcações correntes e finalizadas Relat…" at bounding box center [369, 202] width 739 height 298
click at [668, 202] on button "Filtrar" at bounding box center [683, 210] width 30 height 16
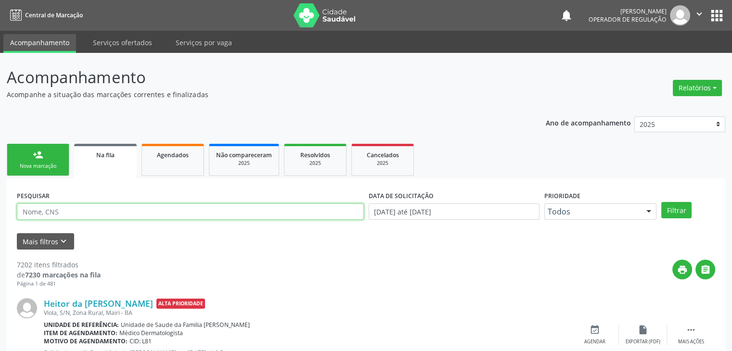
click at [75, 210] on input "text" at bounding box center [190, 211] width 347 height 16
type input "[PERSON_NAME]"
click at [661, 202] on button "Filtrar" at bounding box center [676, 210] width 30 height 16
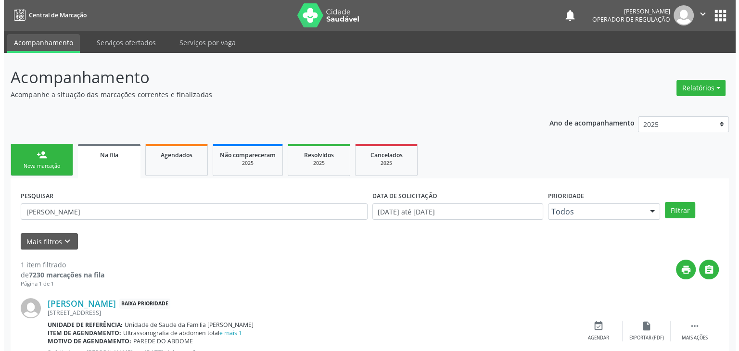
scroll to position [39, 0]
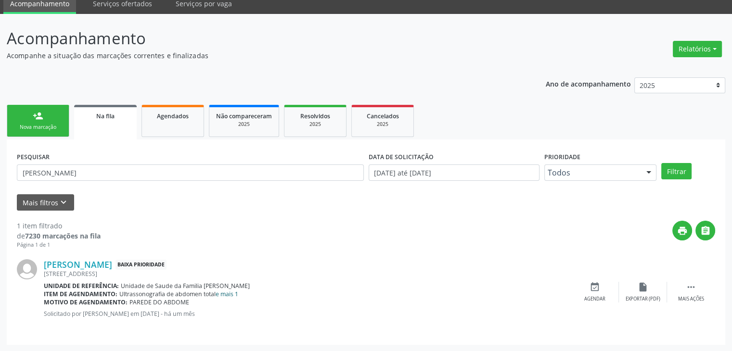
click at [224, 293] on link "e mais 1" at bounding box center [227, 294] width 23 height 8
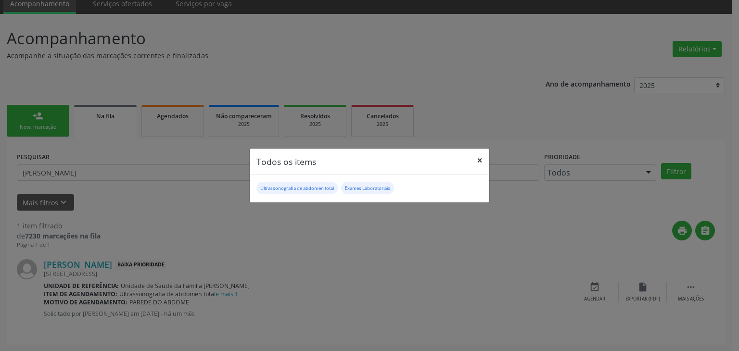
click at [475, 160] on button "×" at bounding box center [479, 161] width 19 height 24
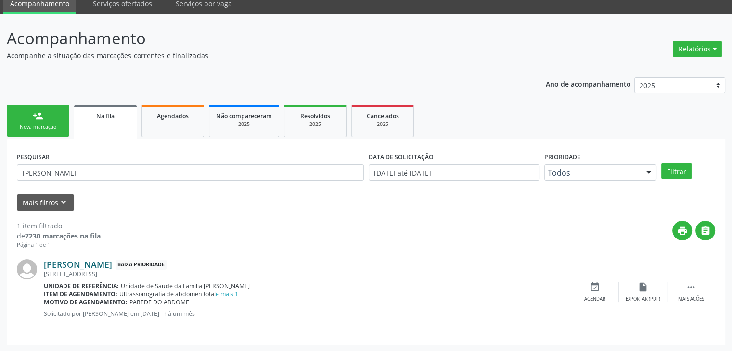
click at [58, 264] on link "[PERSON_NAME]" at bounding box center [78, 264] width 68 height 11
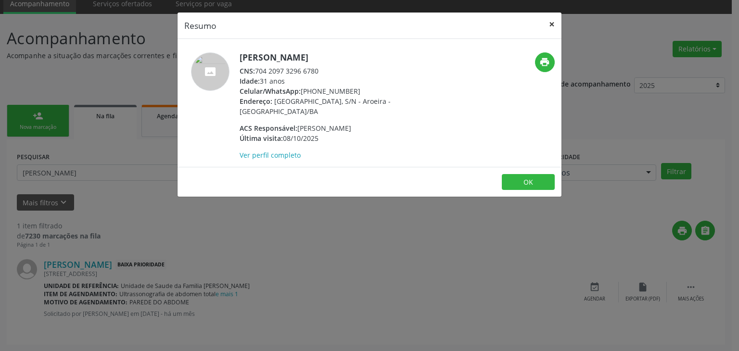
click at [553, 20] on button "×" at bounding box center [551, 25] width 19 height 24
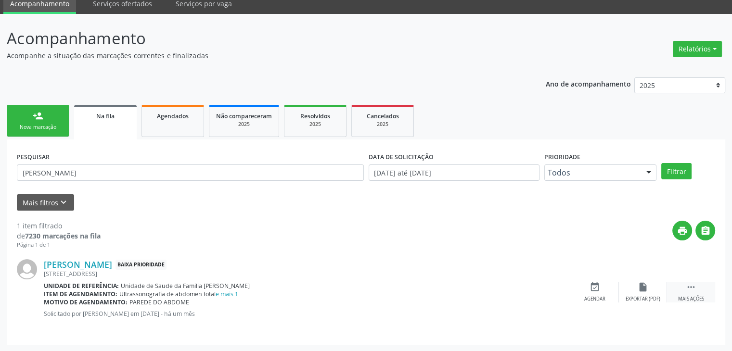
click at [677, 289] on div " Mais ações" at bounding box center [691, 292] width 48 height 21
click at [598, 291] on div "cancel Cancelar" at bounding box center [595, 292] width 48 height 21
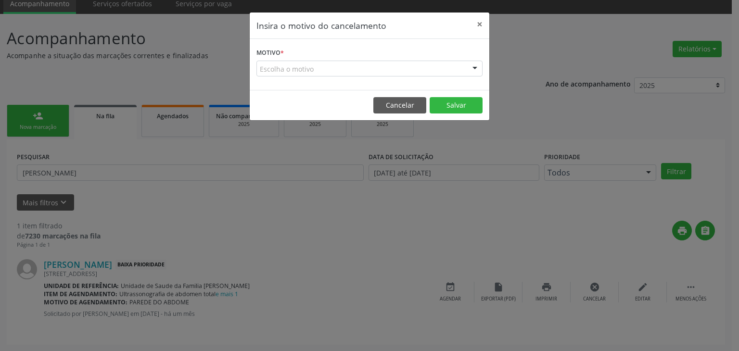
click at [301, 79] on div "Motivo * Escolha o motivo Outro Médico - Participação em eventos (ex: congresso…" at bounding box center [370, 64] width 240 height 51
click at [299, 70] on div "Escolha o motivo" at bounding box center [369, 69] width 226 height 16
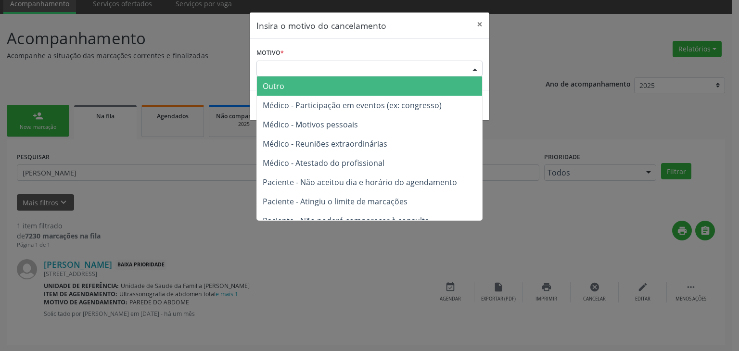
click at [299, 84] on span "Outro" at bounding box center [369, 85] width 225 height 19
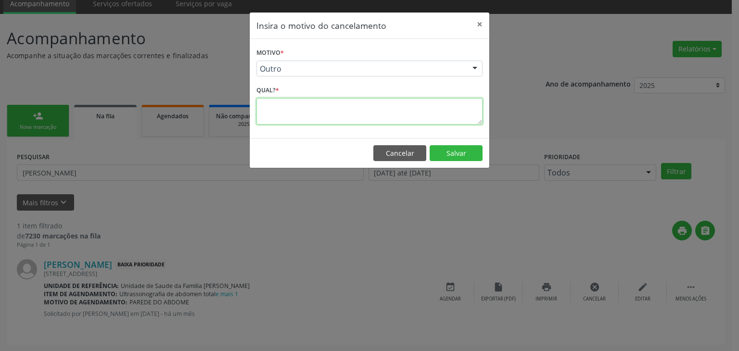
click at [299, 109] on textarea at bounding box center [369, 111] width 226 height 26
type textarea "EXAMES REALIZADOS"
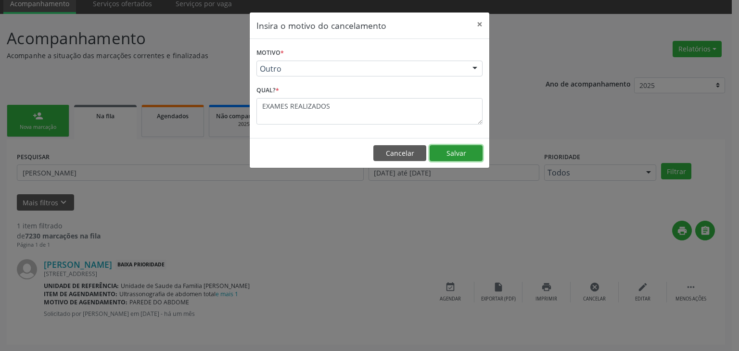
click at [472, 151] on button "Salvar" at bounding box center [456, 153] width 53 height 16
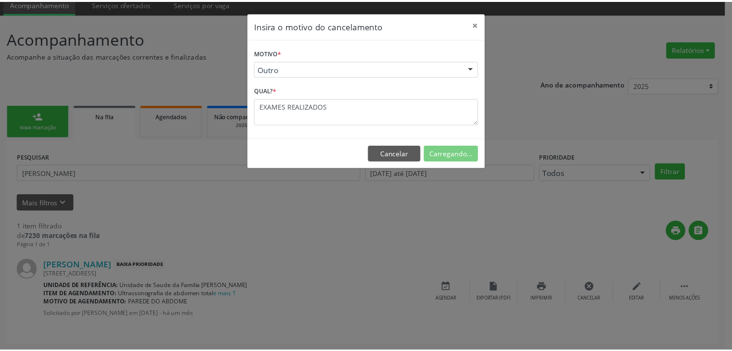
scroll to position [0, 0]
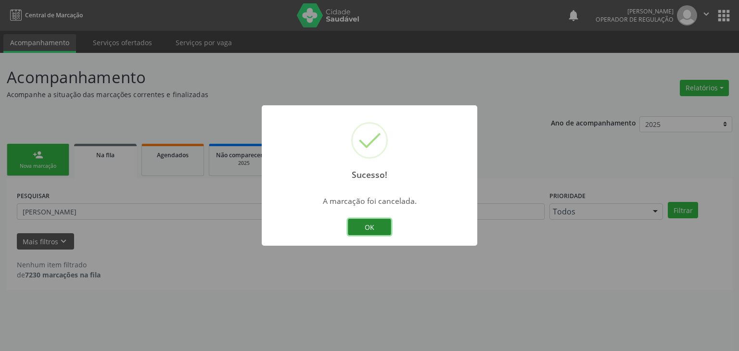
click at [365, 229] on button "OK" at bounding box center [369, 227] width 43 height 16
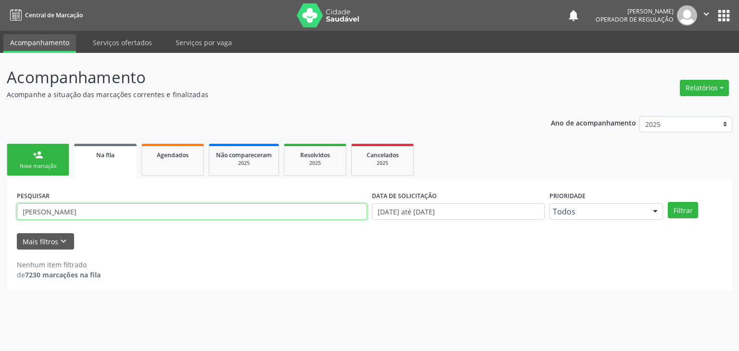
drag, startPoint x: 108, startPoint y: 214, endPoint x: 0, endPoint y: 189, distance: 110.6
click at [0, 189] on div "Acompanhamento Acompanhe a situação das marcações correntes e finalizadas Relat…" at bounding box center [369, 202] width 739 height 298
paste input "[PERSON_NAME]"
type input "[PERSON_NAME]"
click at [668, 202] on button "Filtrar" at bounding box center [683, 210] width 30 height 16
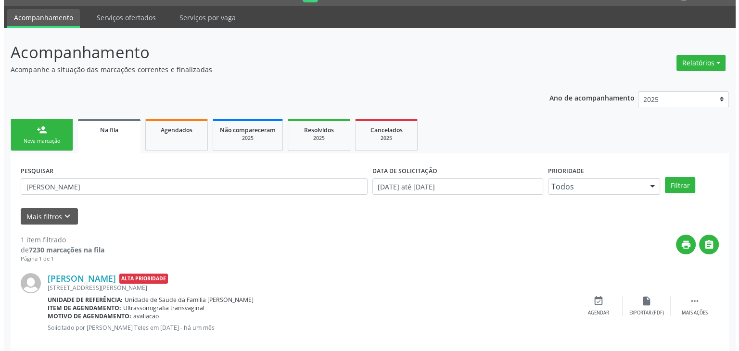
scroll to position [39, 0]
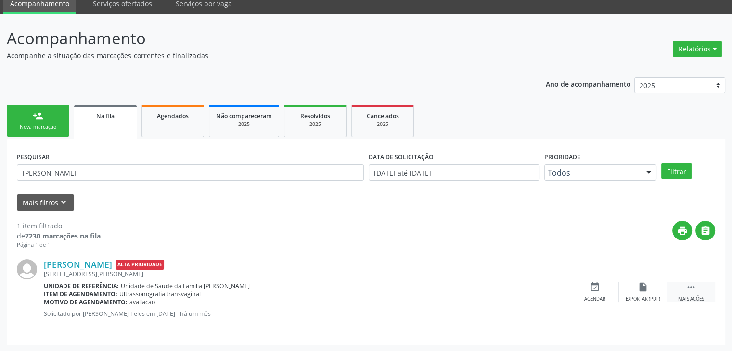
click at [693, 296] on div "Mais ações" at bounding box center [691, 299] width 26 height 7
click at [599, 297] on div "Cancelar" at bounding box center [594, 299] width 23 height 7
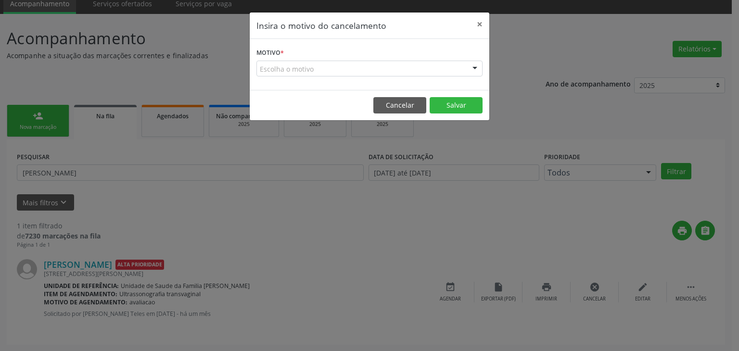
click at [283, 65] on div "Escolha o motivo" at bounding box center [369, 69] width 226 height 16
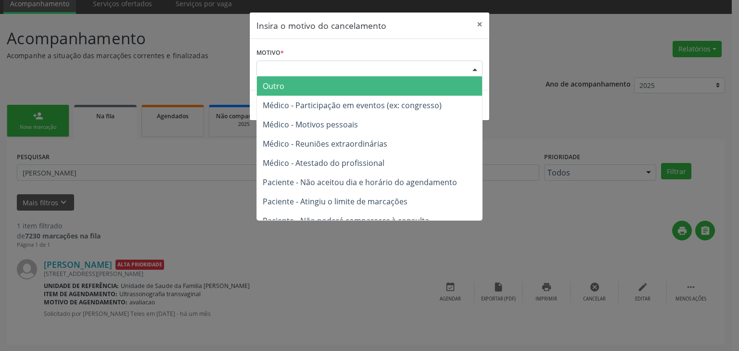
click at [283, 89] on span "Outro" at bounding box center [274, 86] width 22 height 11
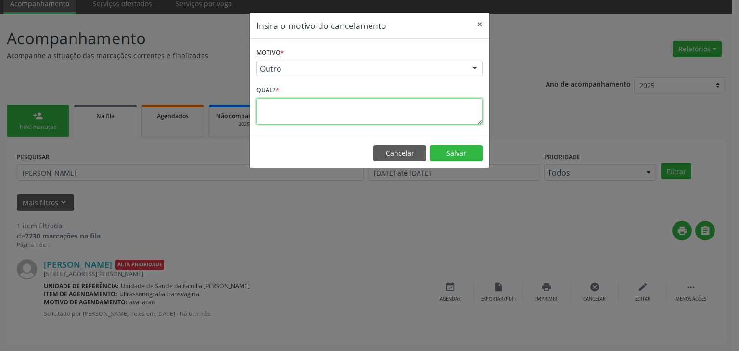
click at [300, 103] on textarea at bounding box center [369, 111] width 226 height 26
type textarea "EXAME REALIZADO"
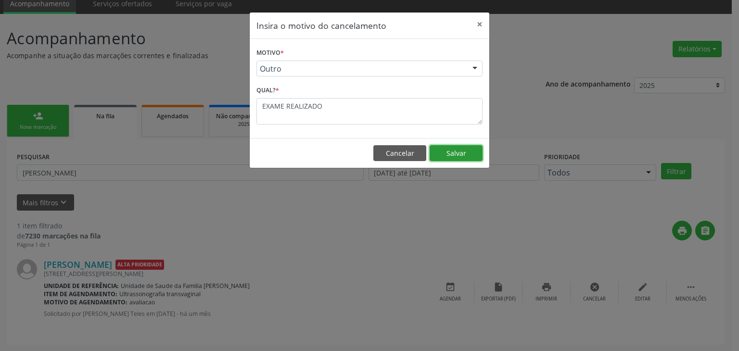
click at [473, 153] on button "Salvar" at bounding box center [456, 153] width 53 height 16
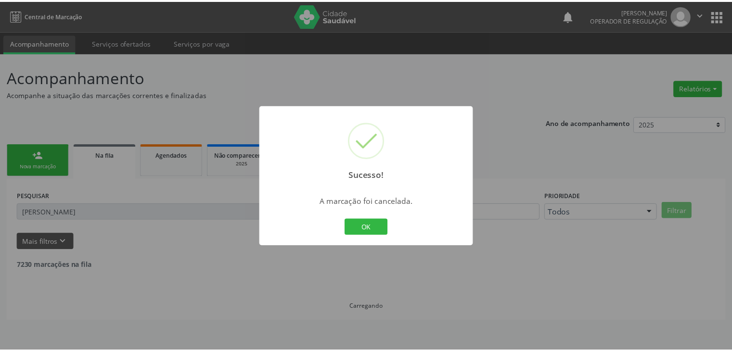
scroll to position [0, 0]
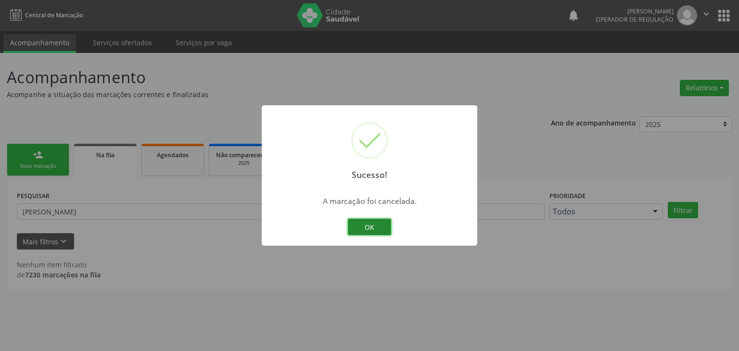
click at [379, 234] on button "OK" at bounding box center [369, 227] width 43 height 16
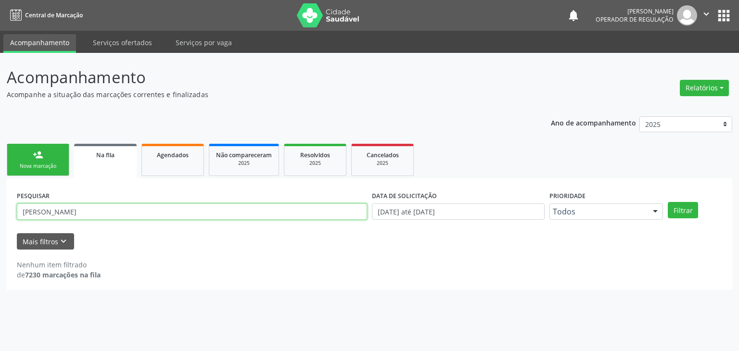
drag, startPoint x: 144, startPoint y: 213, endPoint x: 0, endPoint y: 212, distance: 144.3
click at [0, 212] on div "Acompanhamento Acompanhe a situação das marcações correntes e finalizadas Relat…" at bounding box center [369, 202] width 739 height 298
click at [668, 202] on button "Filtrar" at bounding box center [683, 210] width 30 height 16
drag, startPoint x: 83, startPoint y: 214, endPoint x: 0, endPoint y: 212, distance: 82.8
click at [0, 212] on div "Acompanhamento Acompanhe a situação das marcações correntes e finalizadas Relat…" at bounding box center [369, 202] width 739 height 298
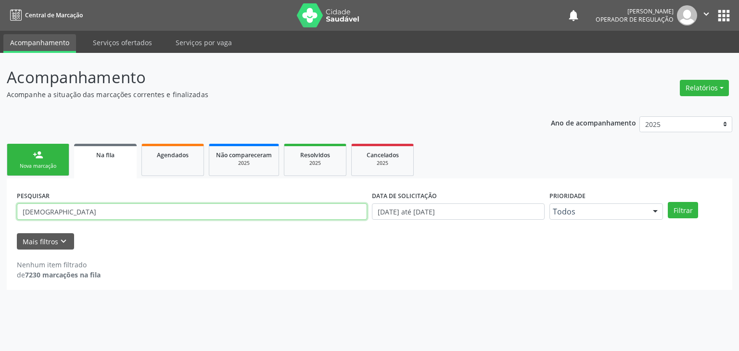
type input "[DEMOGRAPHIC_DATA]"
click at [668, 202] on button "Filtrar" at bounding box center [683, 210] width 30 height 16
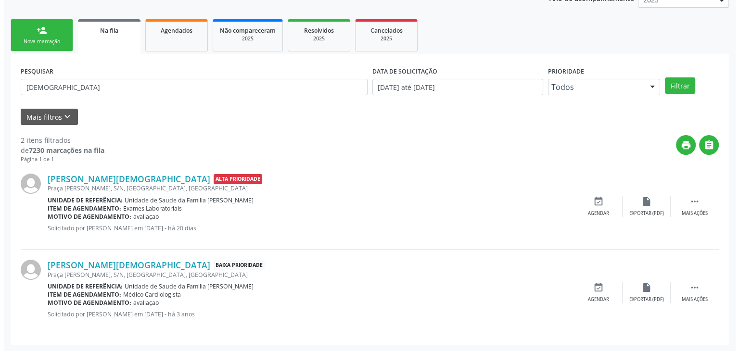
scroll to position [125, 0]
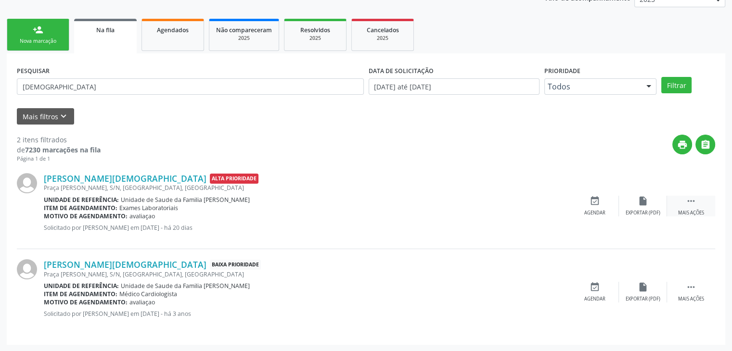
click at [683, 203] on div " Mais ações" at bounding box center [691, 206] width 48 height 21
click at [611, 207] on div "cancel Cancelar" at bounding box center [595, 206] width 48 height 21
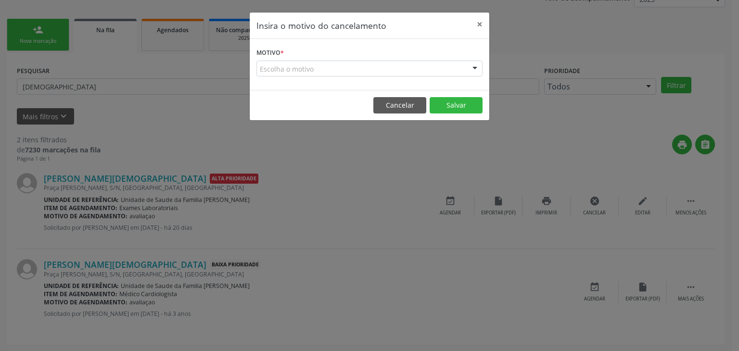
click at [347, 52] on form "Motivo * Escolha o motivo Outro Médico - Participação em eventos (ex: congresso…" at bounding box center [369, 61] width 226 height 31
click at [304, 70] on div "Escolha o motivo" at bounding box center [369, 69] width 226 height 16
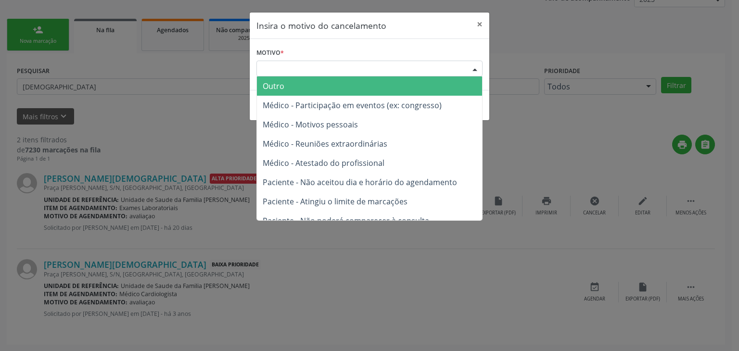
click at [291, 82] on span "Outro" at bounding box center [369, 85] width 225 height 19
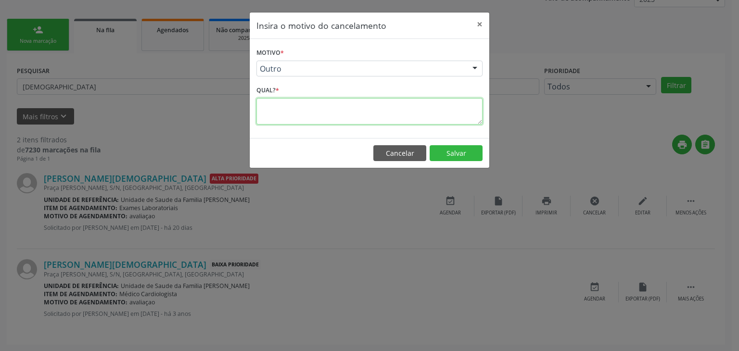
click at [291, 116] on textarea at bounding box center [369, 111] width 226 height 26
type textarea "EXAME REALIZADO"
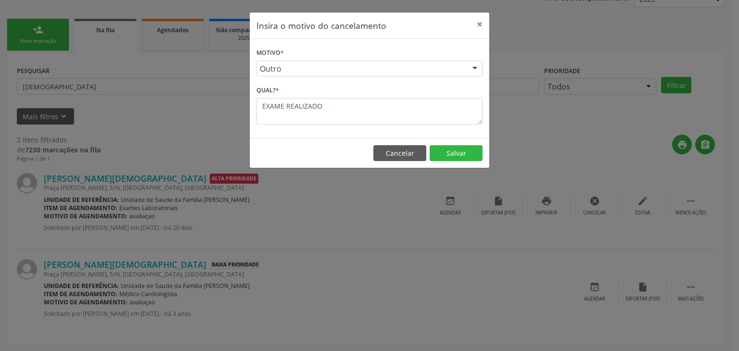
click at [484, 150] on footer "Cancelar Salvar" at bounding box center [370, 153] width 240 height 30
click at [456, 156] on button "Salvar" at bounding box center [456, 153] width 53 height 16
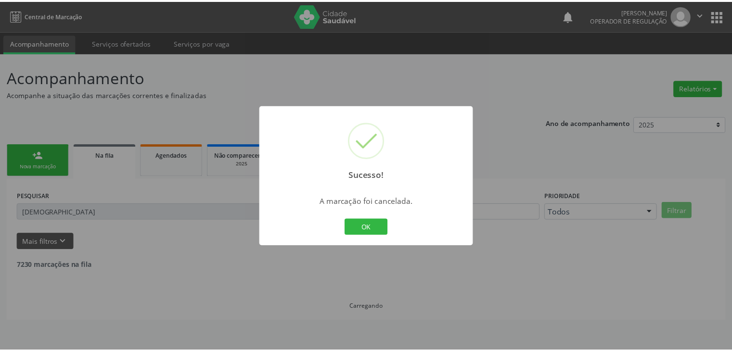
scroll to position [0, 0]
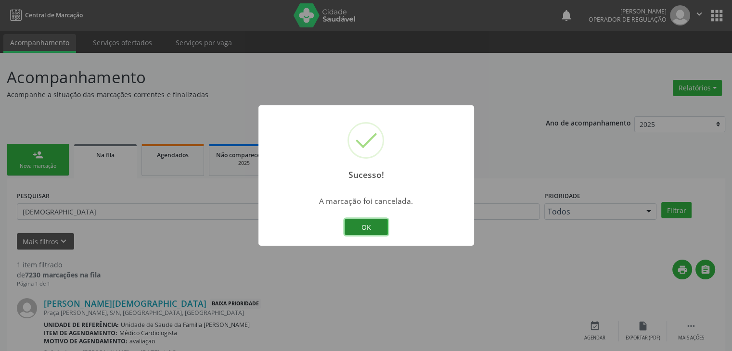
click at [363, 231] on button "OK" at bounding box center [365, 227] width 43 height 16
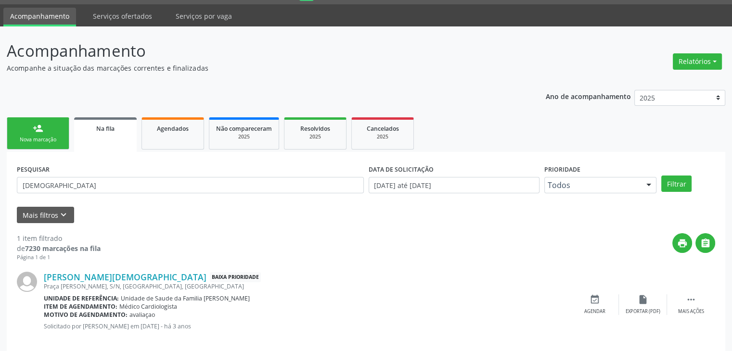
scroll to position [39, 0]
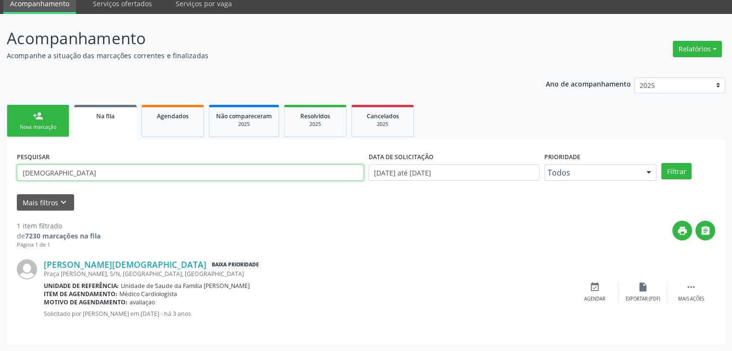
click at [103, 169] on input "[DEMOGRAPHIC_DATA]" at bounding box center [190, 173] width 347 height 16
drag, startPoint x: 40, startPoint y: 168, endPoint x: 0, endPoint y: 165, distance: 40.0
click at [0, 168] on div "Acompanhamento Acompanhe a situação das marcações correntes e finalizadas Relat…" at bounding box center [366, 183] width 732 height 338
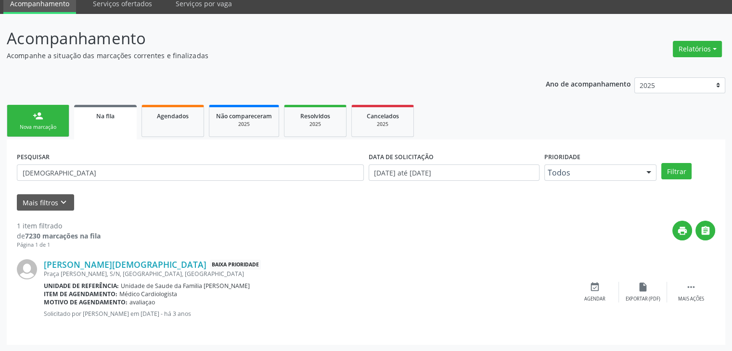
click at [0, 165] on div "Acompanhamento Acompanhe a situação das marcações correntes e finalizadas Relat…" at bounding box center [366, 183] width 732 height 338
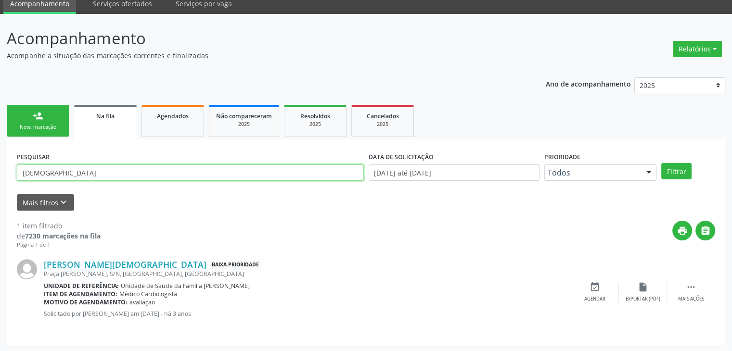
click at [72, 169] on input "[DEMOGRAPHIC_DATA]" at bounding box center [190, 173] width 347 height 16
drag, startPoint x: 46, startPoint y: 169, endPoint x: 11, endPoint y: 170, distance: 35.6
click at [18, 169] on input "[DEMOGRAPHIC_DATA]" at bounding box center [190, 173] width 347 height 16
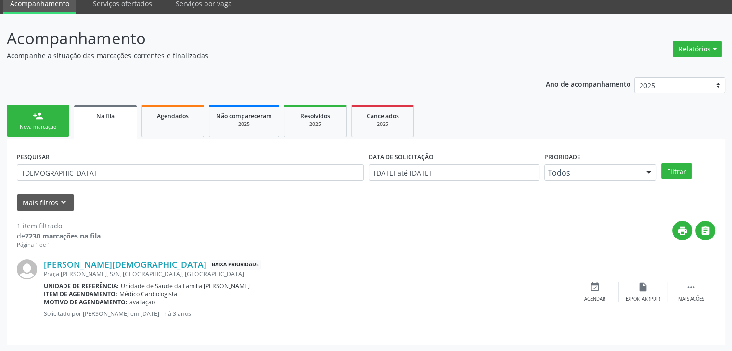
click at [9, 170] on div "PESQUISAR MAURA JESUS DATA DE SOLICITAÇÃO [DATE] até [DATE] Prioridade Todos To…" at bounding box center [366, 242] width 718 height 205
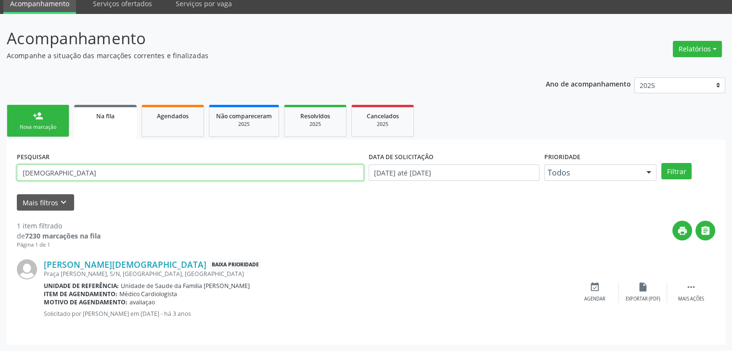
click at [67, 172] on input "[DEMOGRAPHIC_DATA]" at bounding box center [190, 173] width 347 height 16
drag, startPoint x: 67, startPoint y: 172, endPoint x: 23, endPoint y: 172, distance: 44.3
click at [23, 172] on input "[DEMOGRAPHIC_DATA]" at bounding box center [190, 173] width 347 height 16
type input "R"
click at [661, 163] on button "Filtrar" at bounding box center [676, 171] width 30 height 16
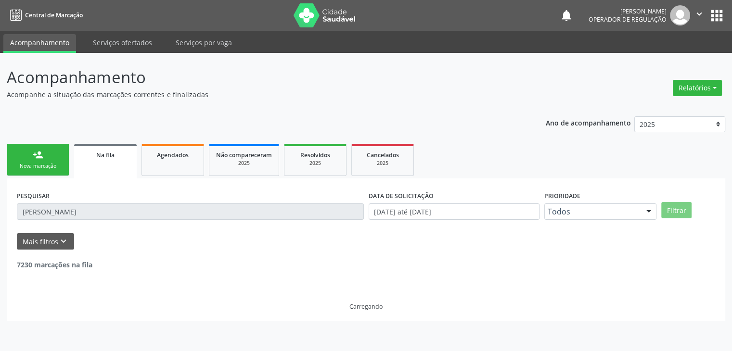
scroll to position [0, 0]
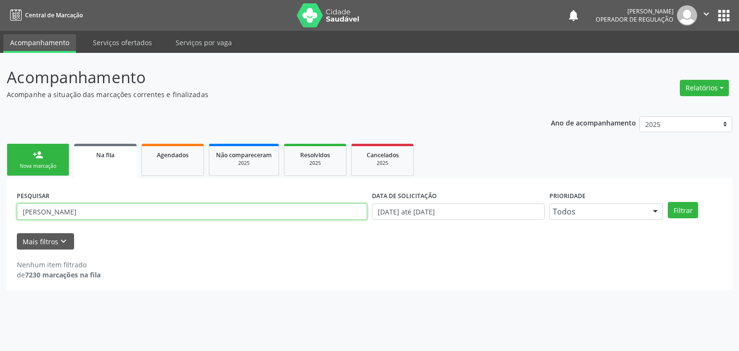
click at [32, 185] on div "PESQUISAR [PERSON_NAME] DATA DE SOLICITAÇÃO [DATE] até [DATE] Prioridade Todos …" at bounding box center [369, 234] width 725 height 112
click at [0, 178] on div "Acompanhamento Acompanhe a situação das marcações correntes e finalizadas Relat…" at bounding box center [369, 202] width 739 height 298
click at [303, 212] on input "[PERSON_NAME]" at bounding box center [192, 211] width 350 height 16
type input "T"
type input "[PERSON_NAME]"
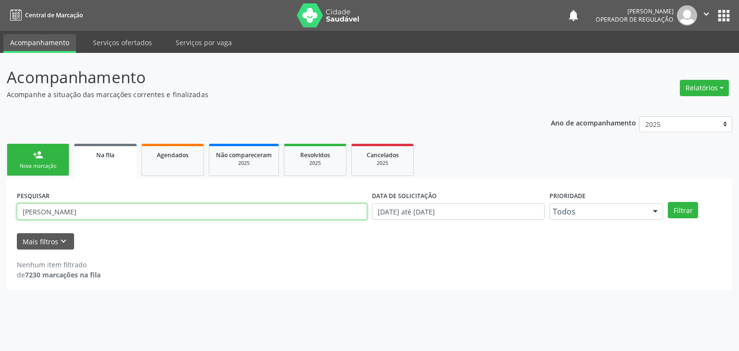
click at [668, 202] on button "Filtrar" at bounding box center [683, 210] width 30 height 16
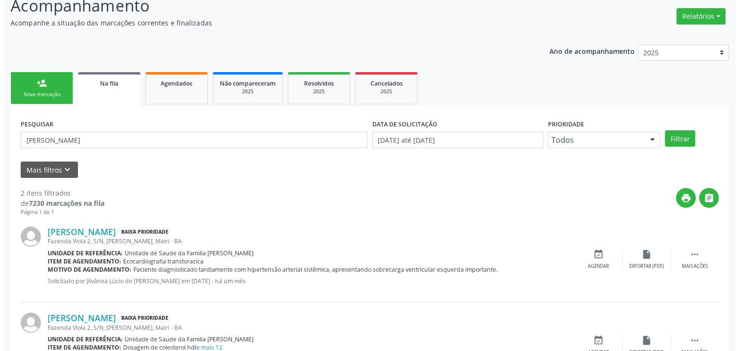
scroll to position [125, 0]
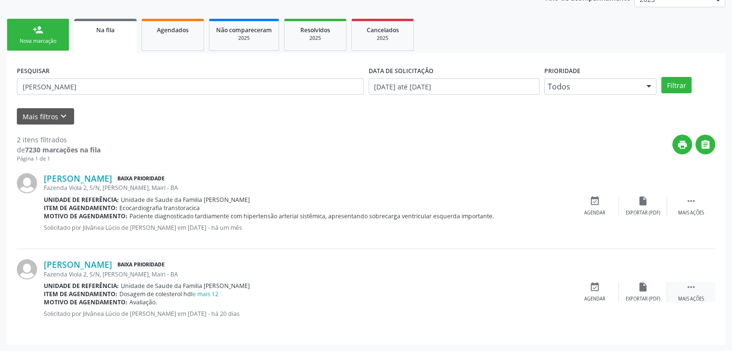
drag, startPoint x: 706, startPoint y: 295, endPoint x: 699, endPoint y: 295, distance: 7.2
click at [706, 295] on div " Mais ações" at bounding box center [691, 292] width 48 height 21
click at [587, 292] on div "cancel Cancelar" at bounding box center [595, 292] width 48 height 21
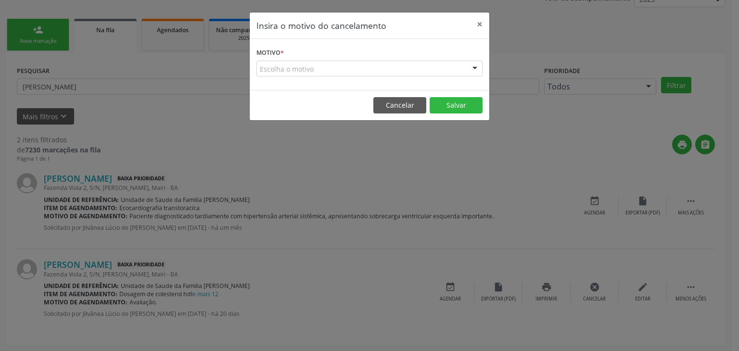
click at [364, 68] on div "Escolha o motivo" at bounding box center [369, 69] width 226 height 16
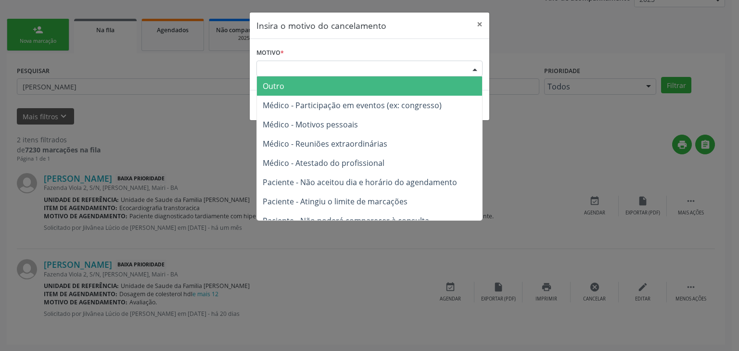
click at [284, 81] on span "Outro" at bounding box center [369, 85] width 225 height 19
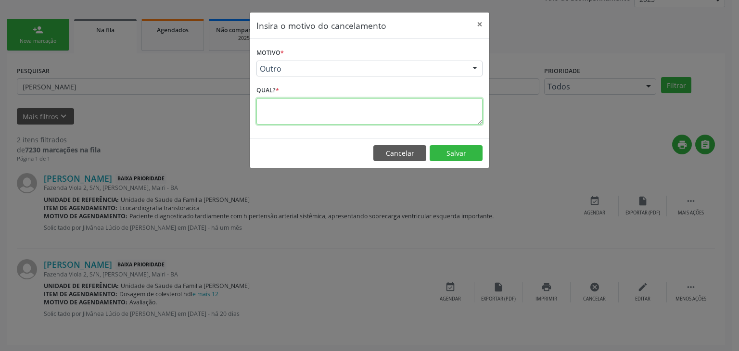
click at [303, 104] on textarea at bounding box center [369, 111] width 226 height 26
type textarea "EXAME REALIZADO"
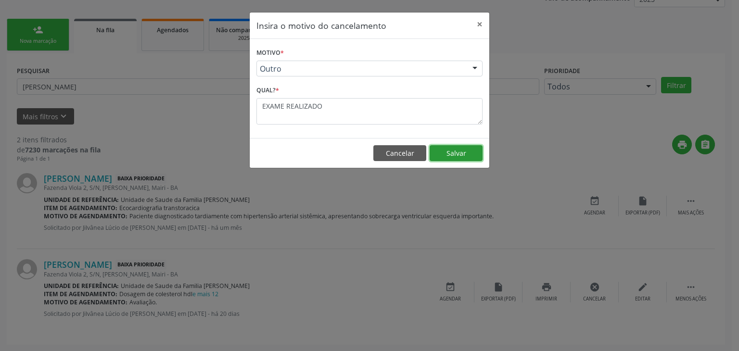
click at [448, 147] on button "Salvar" at bounding box center [456, 153] width 53 height 16
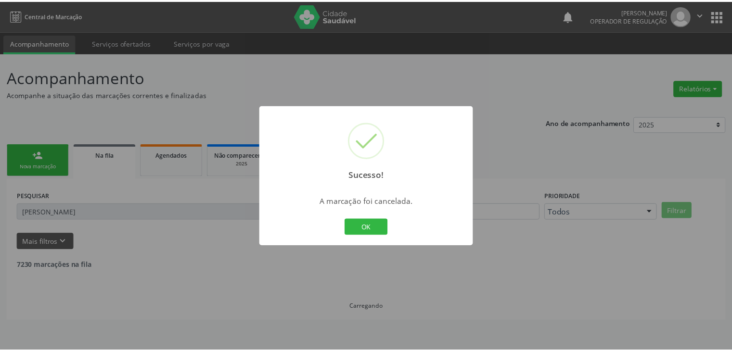
scroll to position [0, 0]
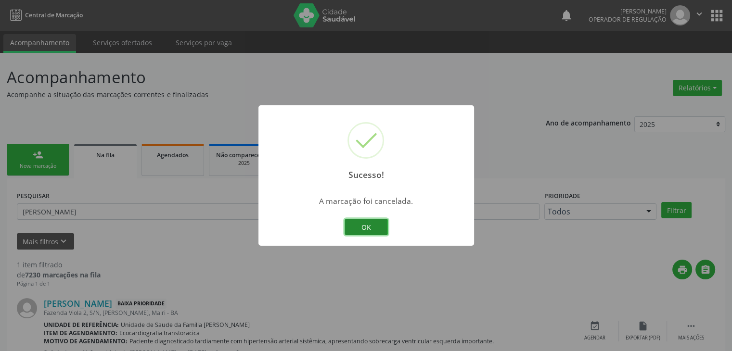
click at [378, 226] on button "OK" at bounding box center [365, 227] width 43 height 16
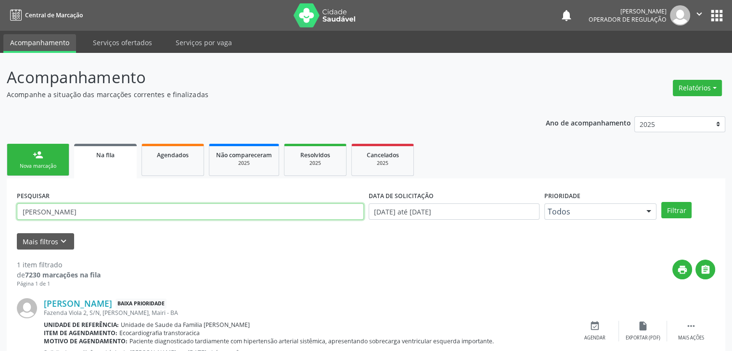
drag, startPoint x: 204, startPoint y: 210, endPoint x: 0, endPoint y: 205, distance: 204.5
click at [0, 205] on div "Acompanhamento Acompanhe a situação das marcações correntes e finalizadas Relat…" at bounding box center [366, 222] width 732 height 338
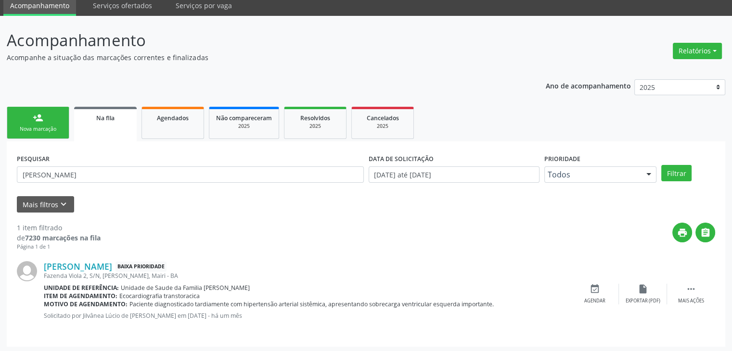
scroll to position [39, 0]
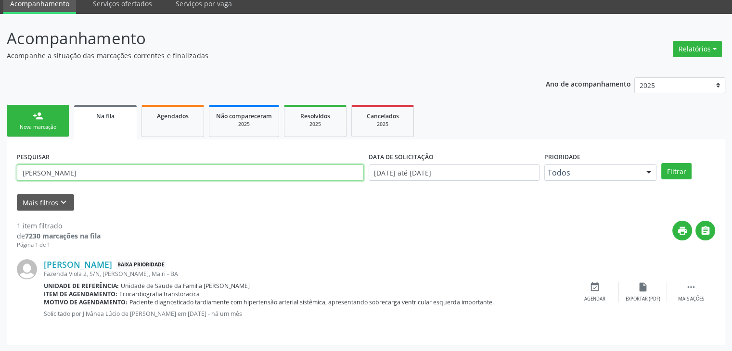
drag, startPoint x: 68, startPoint y: 169, endPoint x: 15, endPoint y: 162, distance: 52.9
click at [64, 167] on input "[PERSON_NAME]" at bounding box center [190, 173] width 347 height 16
drag, startPoint x: 15, startPoint y: 162, endPoint x: 0, endPoint y: 159, distance: 15.8
click at [0, 159] on div "Acompanhamento Acompanhe a situação das marcações correntes e finalizadas Relat…" at bounding box center [366, 183] width 732 height 338
click at [69, 170] on input "[PERSON_NAME]" at bounding box center [190, 173] width 347 height 16
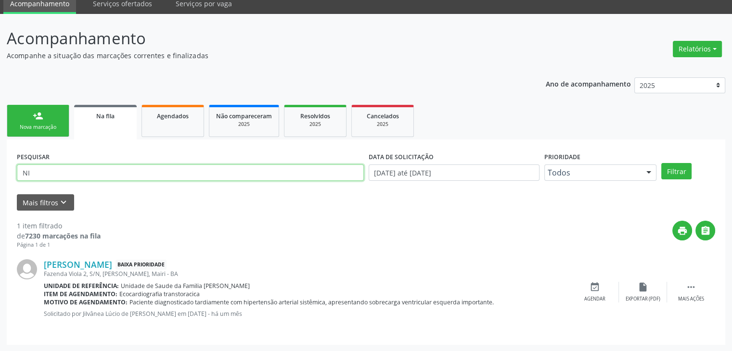
type input "N"
click at [661, 163] on button "Filtrar" at bounding box center [676, 171] width 30 height 16
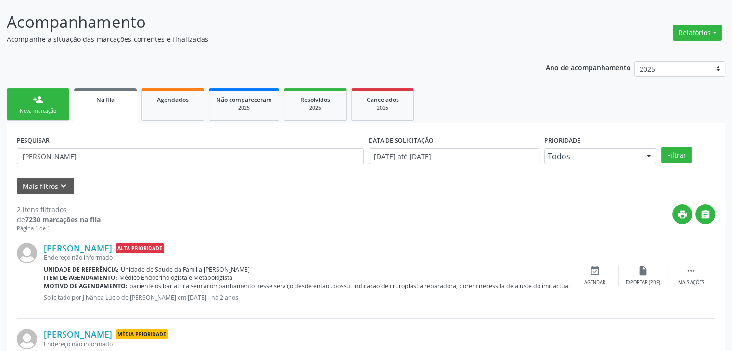
scroll to position [133, 0]
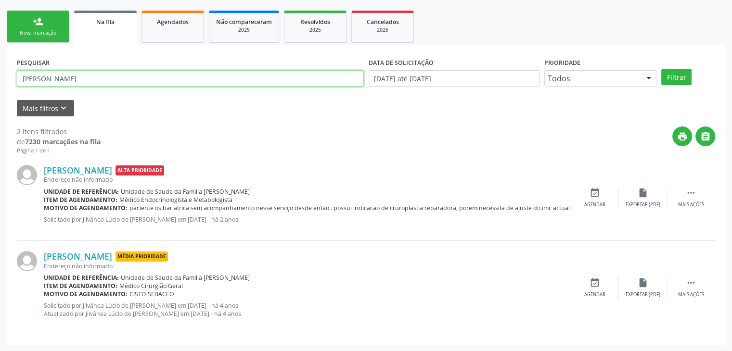
click at [84, 77] on input "[PERSON_NAME]" at bounding box center [190, 78] width 347 height 16
type input "A"
click at [661, 69] on button "Filtrar" at bounding box center [676, 77] width 30 height 16
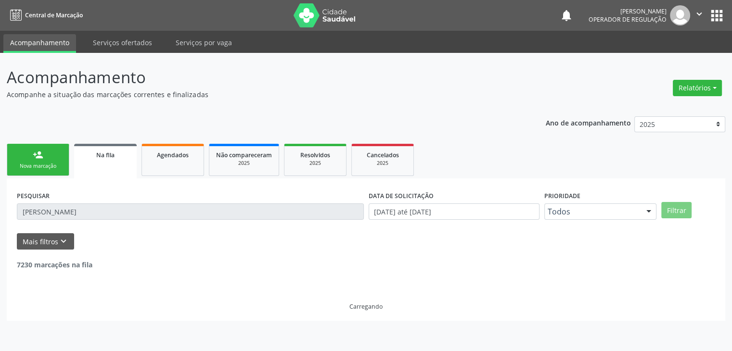
scroll to position [0, 0]
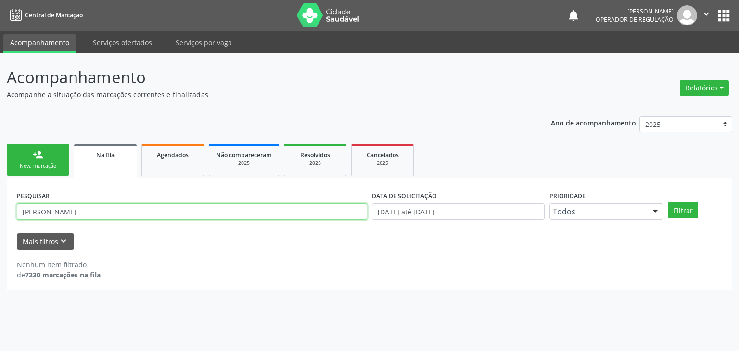
drag, startPoint x: 275, startPoint y: 215, endPoint x: 117, endPoint y: 202, distance: 157.8
click at [126, 202] on div "PESQUISAR [PERSON_NAME]" at bounding box center [191, 208] width 355 height 38
drag, startPoint x: 100, startPoint y: 201, endPoint x: 27, endPoint y: 196, distance: 73.3
click at [69, 197] on div "PESQUISAR [PERSON_NAME]" at bounding box center [191, 208] width 355 height 38
click at [26, 196] on div "PESQUISAR [PERSON_NAME]" at bounding box center [191, 208] width 355 height 38
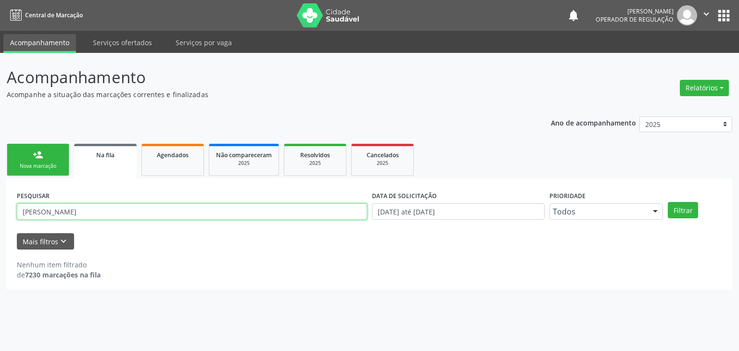
click at [79, 208] on input "[PERSON_NAME]" at bounding box center [192, 211] width 350 height 16
type input "J"
type input "[PERSON_NAME]"
click at [668, 202] on button "Filtrar" at bounding box center [683, 210] width 30 height 16
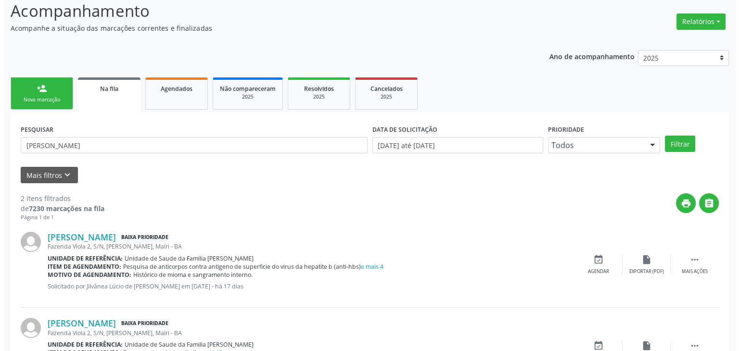
scroll to position [125, 0]
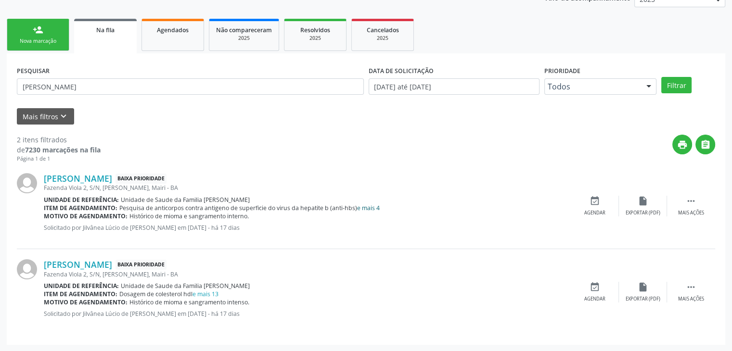
click at [372, 208] on link "e mais 4" at bounding box center [368, 208] width 23 height 8
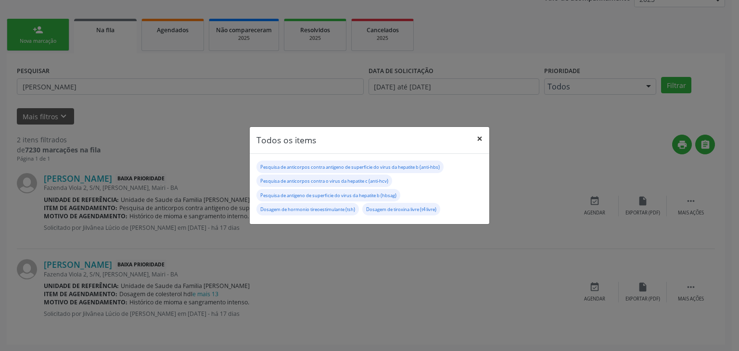
click at [475, 136] on button "×" at bounding box center [479, 139] width 19 height 24
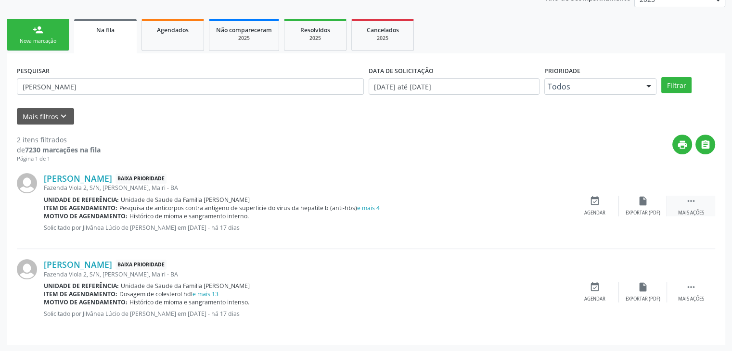
click at [687, 206] on div " Mais ações" at bounding box center [691, 206] width 48 height 21
click at [604, 204] on div "cancel Cancelar" at bounding box center [595, 206] width 48 height 21
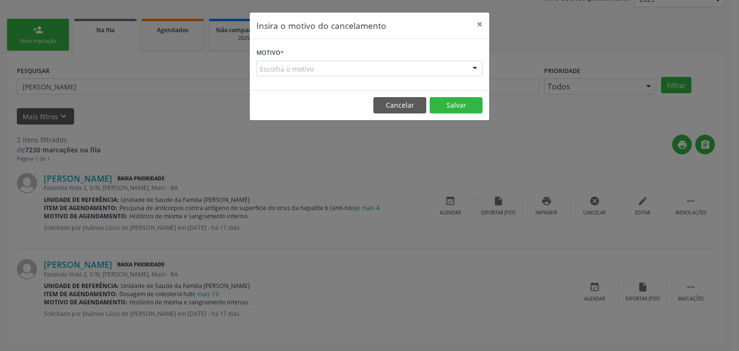
click at [288, 70] on div "Escolha o motivo" at bounding box center [369, 69] width 226 height 16
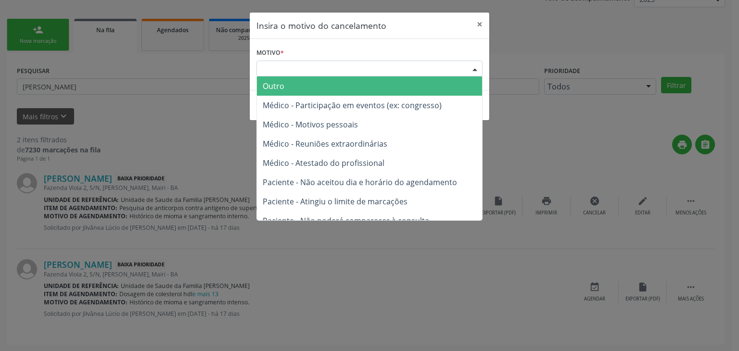
click at [278, 87] on span "Outro" at bounding box center [274, 86] width 22 height 11
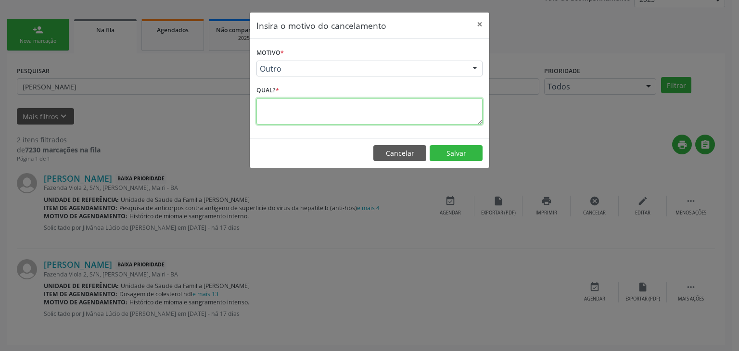
click at [278, 108] on textarea at bounding box center [369, 111] width 226 height 26
type textarea "EXAME REALIZADO"
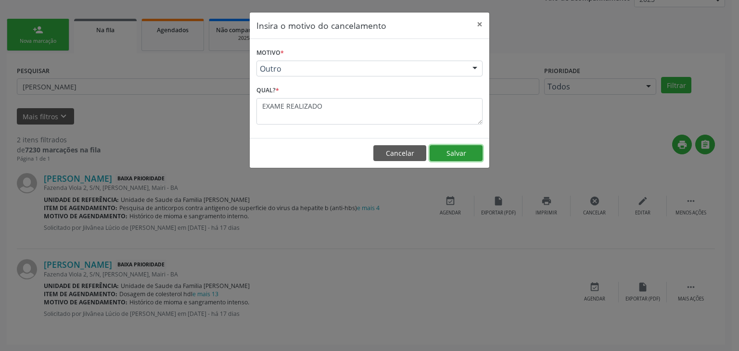
click at [465, 150] on button "Salvar" at bounding box center [456, 153] width 53 height 16
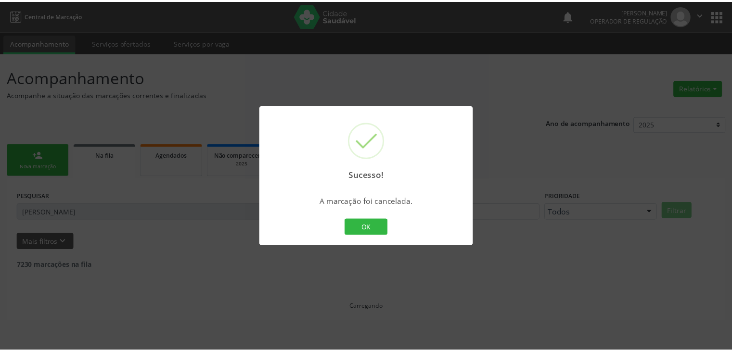
scroll to position [0, 0]
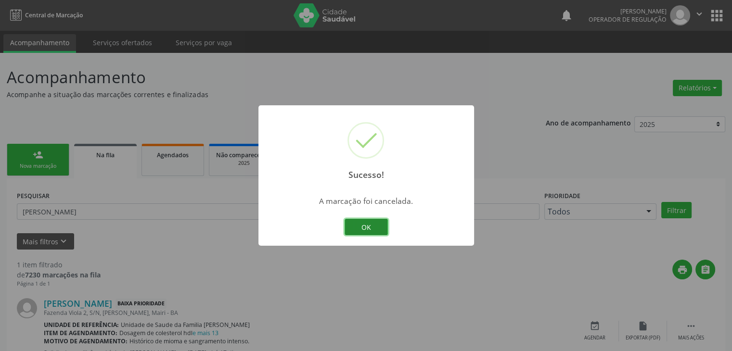
click at [352, 219] on button "OK" at bounding box center [365, 227] width 43 height 16
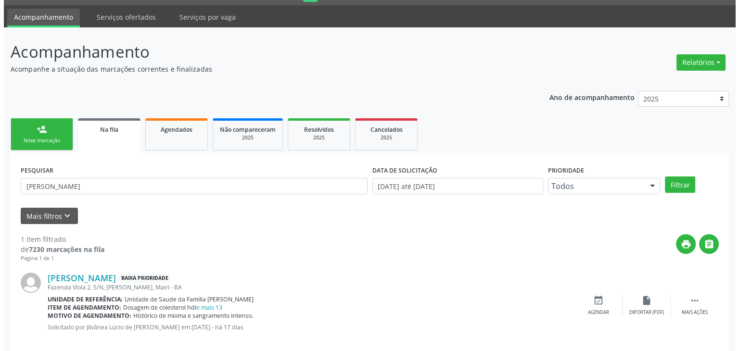
scroll to position [39, 0]
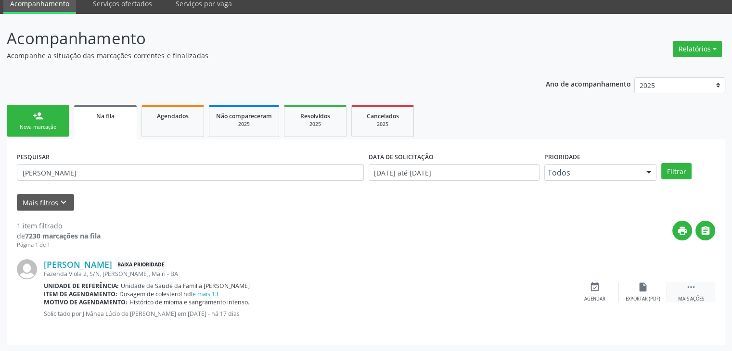
click at [685, 291] on div " Mais ações" at bounding box center [691, 292] width 48 height 21
click at [591, 293] on div "cancel Cancelar" at bounding box center [595, 292] width 48 height 21
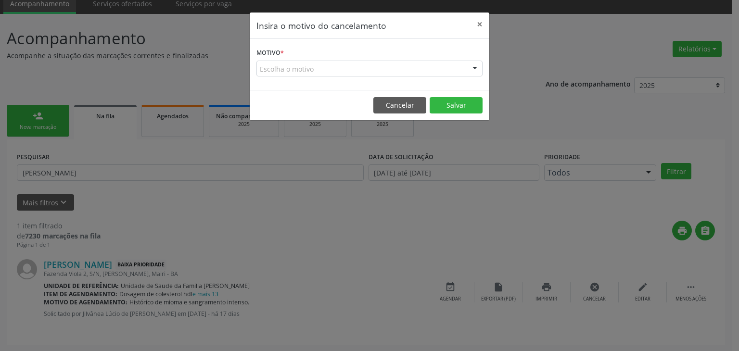
click at [278, 61] on div "Escolha o motivo" at bounding box center [369, 69] width 226 height 16
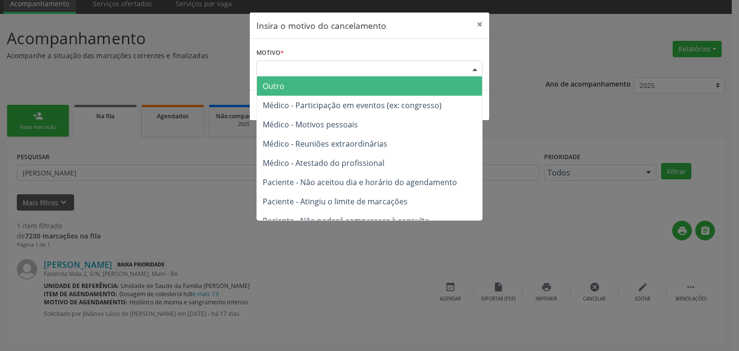
click at [278, 81] on span "Outro" at bounding box center [274, 86] width 22 height 11
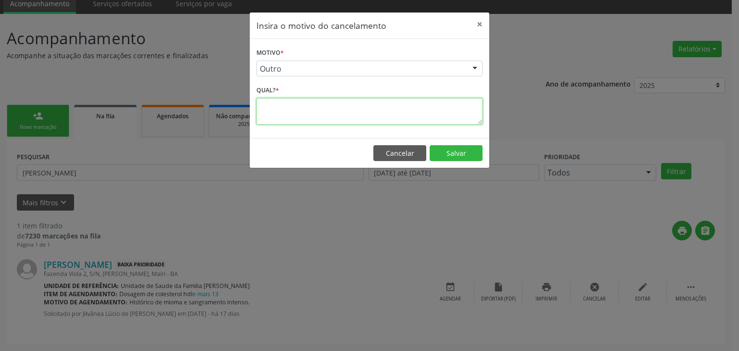
click at [285, 108] on textarea at bounding box center [369, 111] width 226 height 26
type textarea "EXAME REALIZADO"
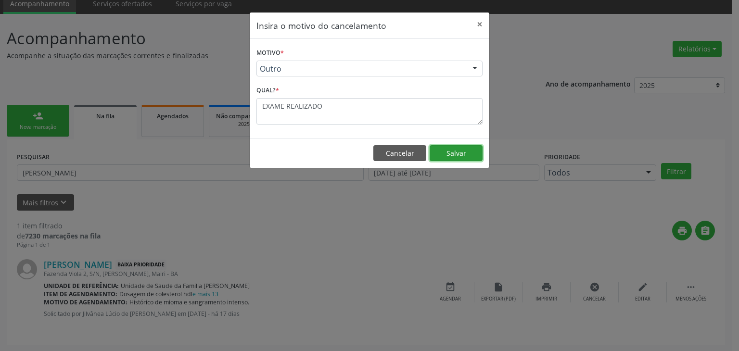
click at [452, 154] on button "Salvar" at bounding box center [456, 153] width 53 height 16
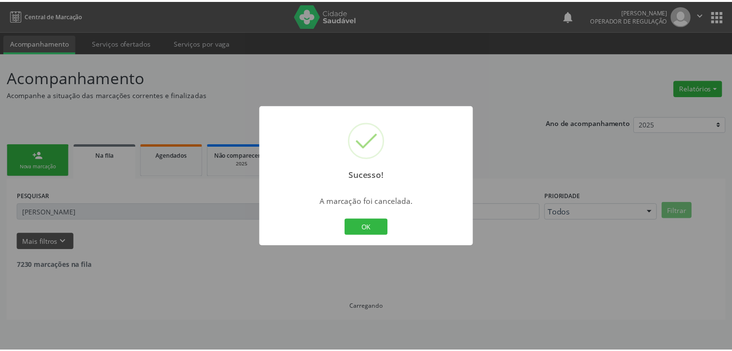
scroll to position [0, 0]
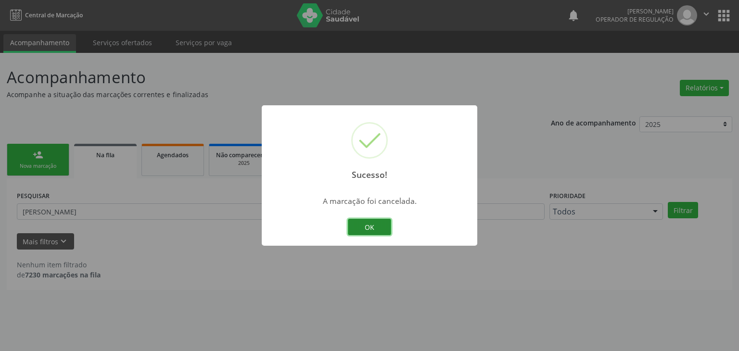
click at [362, 227] on button "OK" at bounding box center [369, 227] width 43 height 16
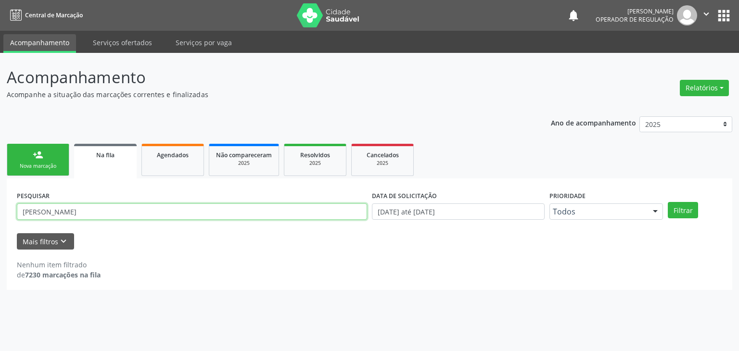
drag, startPoint x: 226, startPoint y: 208, endPoint x: 0, endPoint y: 220, distance: 225.9
click at [0, 220] on div "Acompanhamento Acompanhe a situação das marcações correntes e finalizadas Relat…" at bounding box center [369, 202] width 739 height 298
click at [668, 202] on button "Filtrar" at bounding box center [683, 210] width 30 height 16
drag, startPoint x: 109, startPoint y: 216, endPoint x: 10, endPoint y: 207, distance: 100.0
click at [10, 207] on div "PESQUISAR DAIANE BASTOS DATA DE SOLICITAÇÃO [DATE] até [DATE] Prioridade Todos …" at bounding box center [369, 234] width 725 height 112
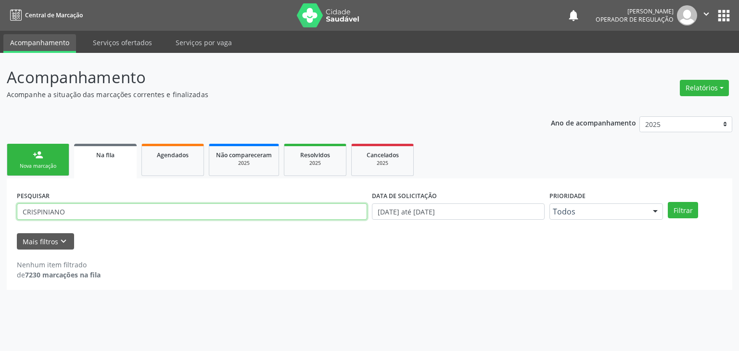
click at [668, 202] on button "Filtrar" at bounding box center [683, 210] width 30 height 16
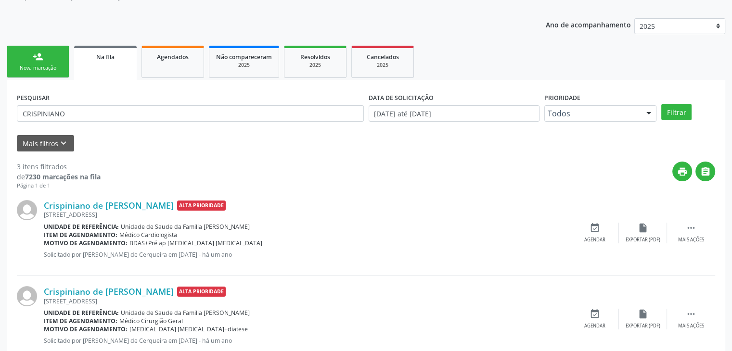
scroll to position [19, 0]
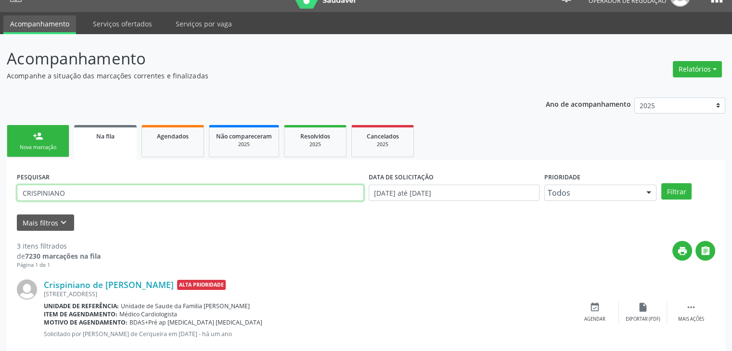
click at [71, 189] on input "CRISPINIANO" at bounding box center [190, 193] width 347 height 16
drag, startPoint x: 71, startPoint y: 189, endPoint x: 0, endPoint y: 180, distance: 71.2
click at [0, 180] on div "Acompanhamento Acompanhe a situação das marcações correntes e finalizadas Relat…" at bounding box center [366, 289] width 732 height 510
click at [661, 183] on button "Filtrar" at bounding box center [676, 191] width 30 height 16
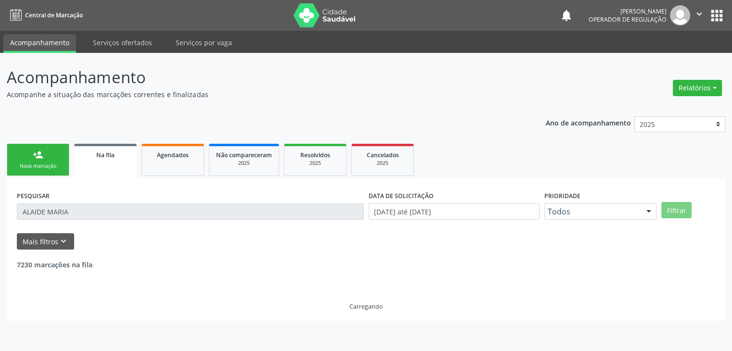
scroll to position [0, 0]
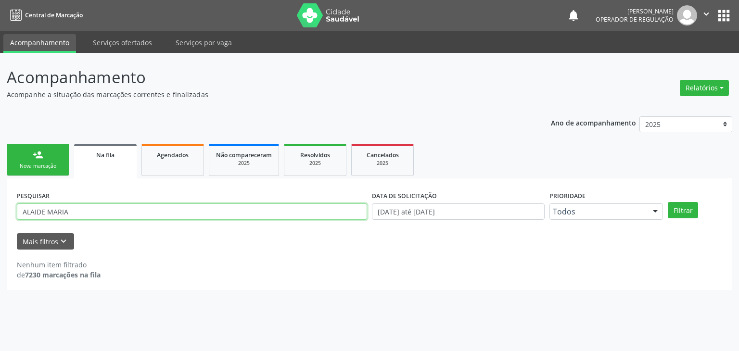
drag, startPoint x: 75, startPoint y: 212, endPoint x: 5, endPoint y: 213, distance: 70.2
click at [5, 213] on div "Acompanhamento Acompanhe a situação das marcações correntes e finalizadas Relat…" at bounding box center [369, 202] width 739 height 298
click at [153, 219] on div "PESQUISAR [PERSON_NAME]" at bounding box center [191, 208] width 355 height 38
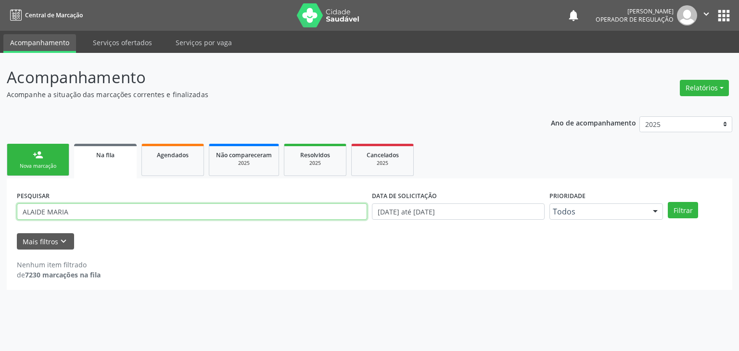
click at [149, 218] on input "ALAIDE MARIA" at bounding box center [192, 211] width 350 height 16
type input "A"
click at [668, 202] on button "Filtrar" at bounding box center [683, 210] width 30 height 16
click at [139, 211] on input "GENELICE [DEMOGRAPHIC_DATA]" at bounding box center [192, 211] width 350 height 16
type input "G"
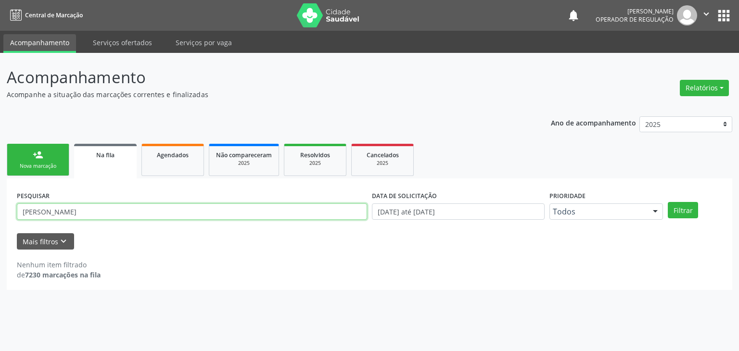
click at [668, 202] on button "Filtrar" at bounding box center [683, 210] width 30 height 16
drag, startPoint x: 150, startPoint y: 215, endPoint x: 0, endPoint y: 180, distance: 153.6
click at [0, 180] on div "Acompanhamento Acompanhe a situação das marcações correntes e finalizadas Relat…" at bounding box center [369, 202] width 739 height 298
click at [668, 202] on button "Filtrar" at bounding box center [683, 210] width 30 height 16
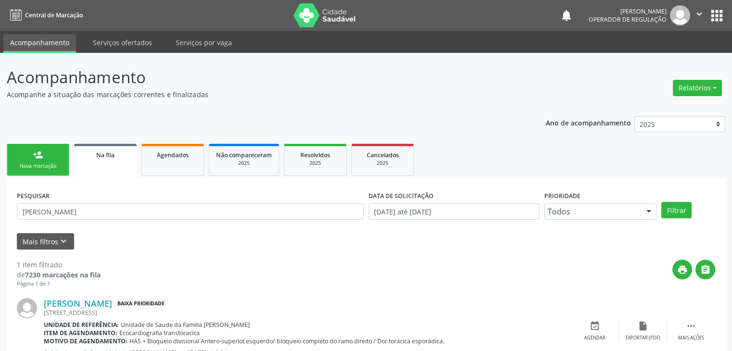
scroll to position [39, 0]
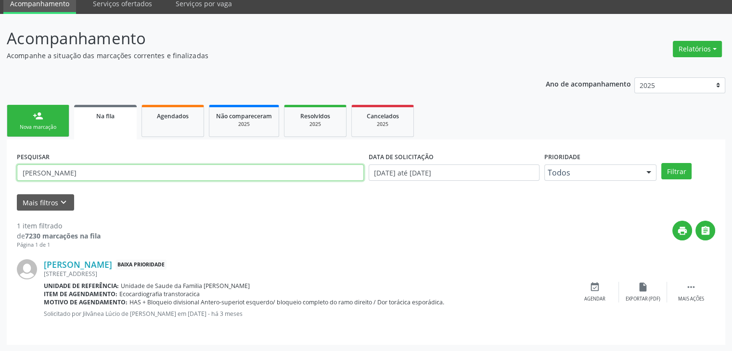
drag, startPoint x: 76, startPoint y: 179, endPoint x: 0, endPoint y: 162, distance: 77.9
click at [0, 162] on div "Acompanhamento Acompanhe a situação das marcações correntes e finalizadas Relat…" at bounding box center [366, 183] width 732 height 338
click at [661, 163] on button "Filtrar" at bounding box center [676, 171] width 30 height 16
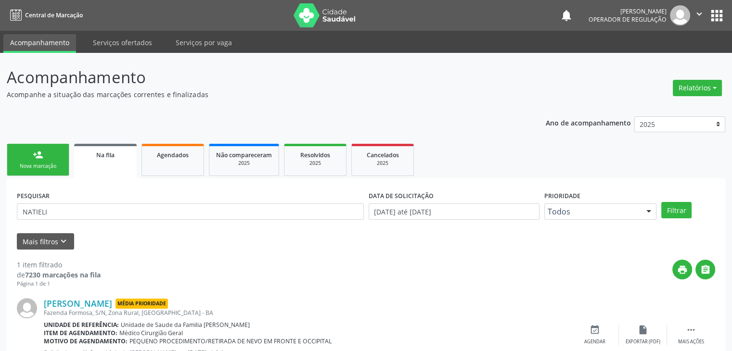
scroll to position [47, 0]
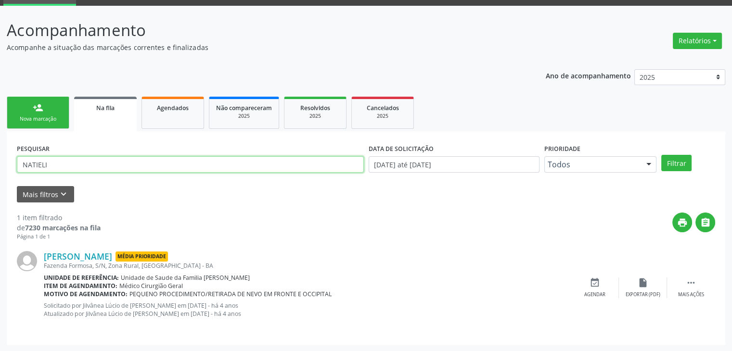
drag, startPoint x: 72, startPoint y: 160, endPoint x: 0, endPoint y: 159, distance: 72.2
click at [0, 159] on div "Acompanhamento Acompanhe a situação das marcações correntes e finalizadas Relat…" at bounding box center [366, 179] width 732 height 346
click at [661, 155] on button "Filtrar" at bounding box center [676, 163] width 30 height 16
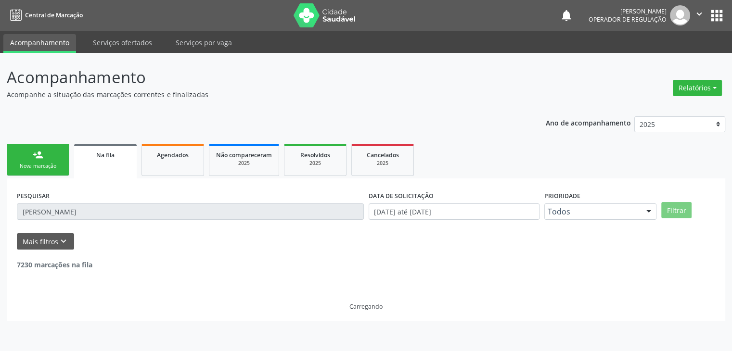
scroll to position [0, 0]
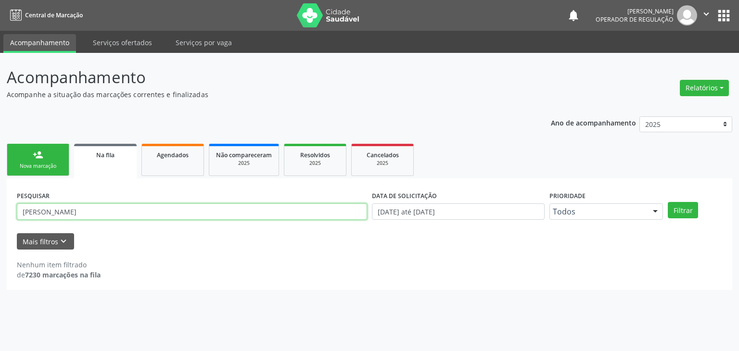
drag, startPoint x: 100, startPoint y: 211, endPoint x: 20, endPoint y: 201, distance: 80.5
click at [74, 208] on input "[PERSON_NAME]" at bounding box center [192, 211] width 350 height 16
click at [25, 202] on div "PESQUISAR [PERSON_NAME]" at bounding box center [191, 208] width 355 height 38
drag, startPoint x: 20, startPoint y: 201, endPoint x: 0, endPoint y: 195, distance: 20.6
click at [0, 197] on div "Acompanhamento Acompanhe a situação das marcações correntes e finalizadas Relat…" at bounding box center [369, 202] width 739 height 298
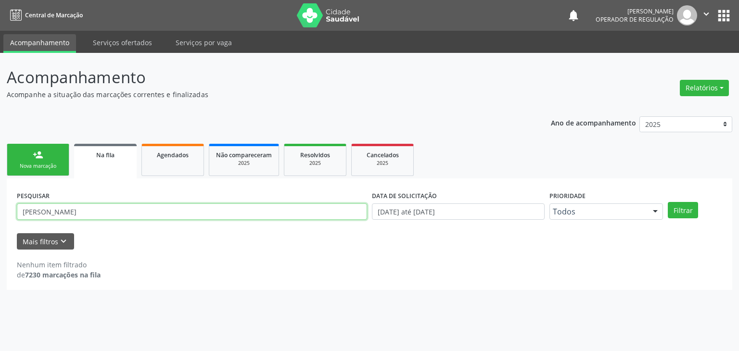
click at [85, 218] on input "[PERSON_NAME]" at bounding box center [192, 211] width 350 height 16
type input "I"
click at [668, 202] on button "Filtrar" at bounding box center [683, 210] width 30 height 16
click at [92, 210] on input "[PERSON_NAME]" at bounding box center [192, 211] width 350 height 16
type input "D"
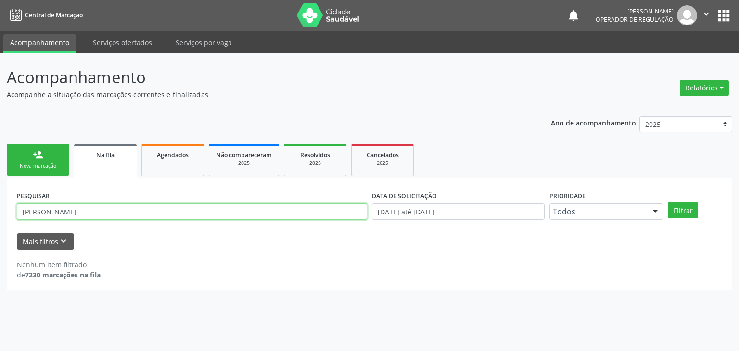
type input "[PERSON_NAME]"
click at [668, 202] on button "Filtrar" at bounding box center [683, 210] width 30 height 16
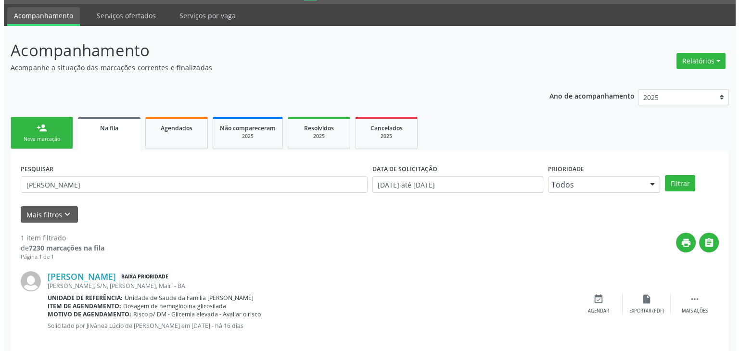
scroll to position [39, 0]
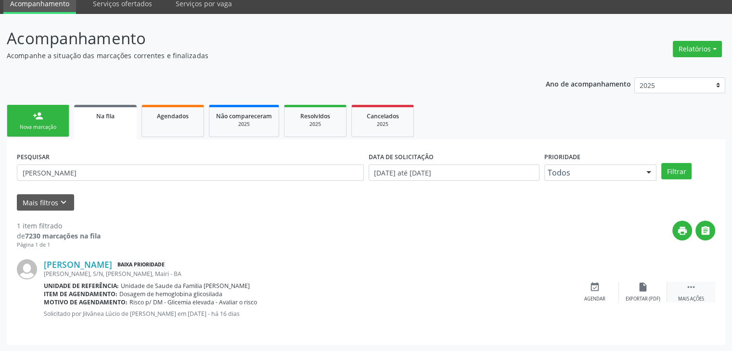
click at [698, 289] on div " Mais ações" at bounding box center [691, 292] width 48 height 21
click at [677, 288] on div " Mais ações" at bounding box center [691, 292] width 48 height 21
click at [603, 286] on div "cancel Cancelar" at bounding box center [595, 292] width 48 height 21
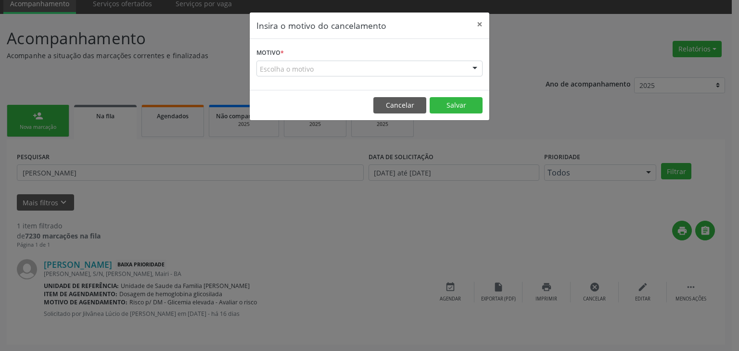
click at [343, 71] on div "Escolha o motivo" at bounding box center [369, 69] width 226 height 16
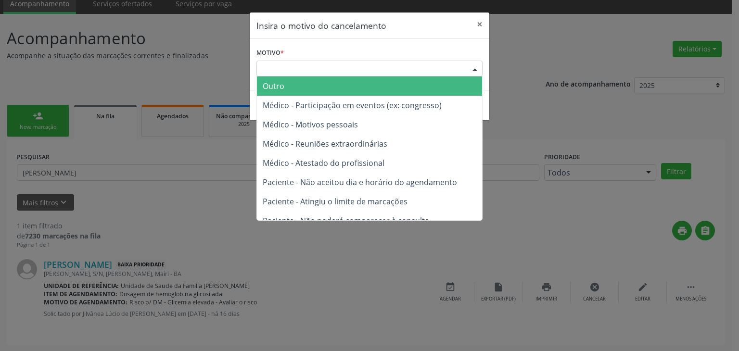
click at [321, 88] on span "Outro" at bounding box center [369, 85] width 225 height 19
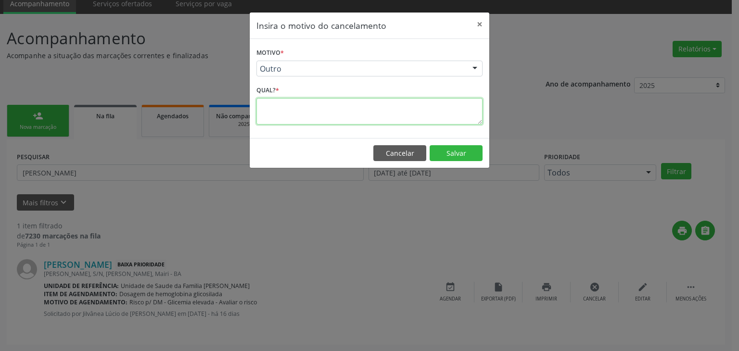
click at [312, 105] on textarea at bounding box center [369, 111] width 226 height 26
type textarea "EXAME REALIZADO"
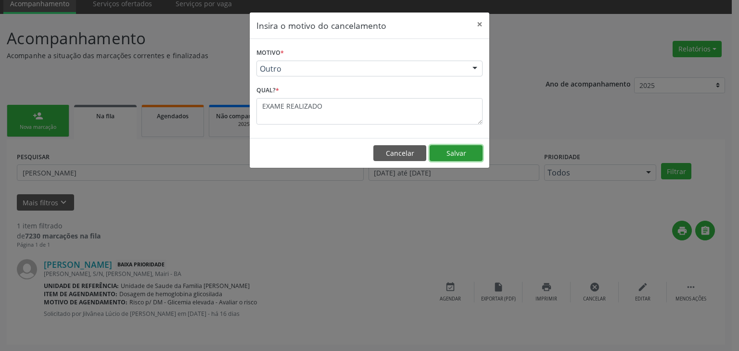
click at [457, 157] on button "Salvar" at bounding box center [456, 153] width 53 height 16
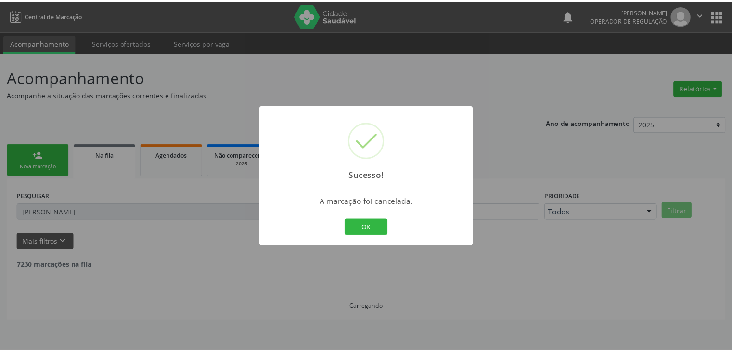
scroll to position [0, 0]
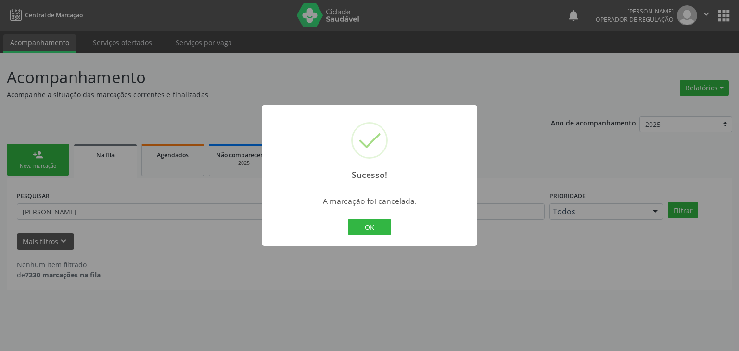
drag, startPoint x: 343, startPoint y: 209, endPoint x: 351, endPoint y: 214, distance: 9.1
click at [344, 209] on div "Sucesso! × A marcação foi cancelada. OK Cancel" at bounding box center [370, 175] width 216 height 140
click at [365, 228] on button "OK" at bounding box center [369, 227] width 43 height 16
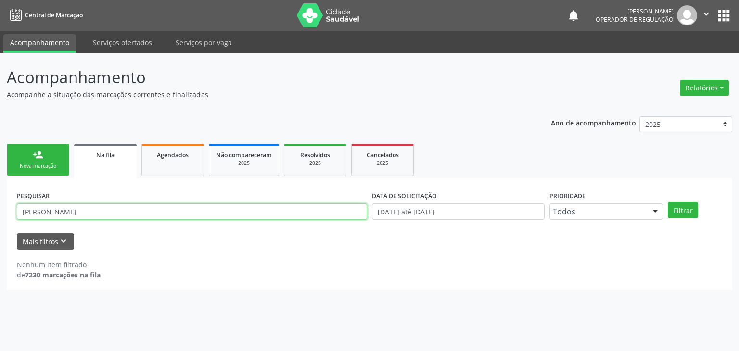
drag, startPoint x: 96, startPoint y: 218, endPoint x: 76, endPoint y: 218, distance: 20.7
click at [96, 218] on input "[PERSON_NAME]" at bounding box center [192, 211] width 350 height 16
click at [88, 218] on input "[PERSON_NAME]" at bounding box center [192, 211] width 350 height 16
drag, startPoint x: 39, startPoint y: 218, endPoint x: 2, endPoint y: 218, distance: 37.0
click at [4, 218] on div "Acompanhamento Acompanhe a situação das marcações correntes e finalizadas Relat…" at bounding box center [369, 202] width 739 height 298
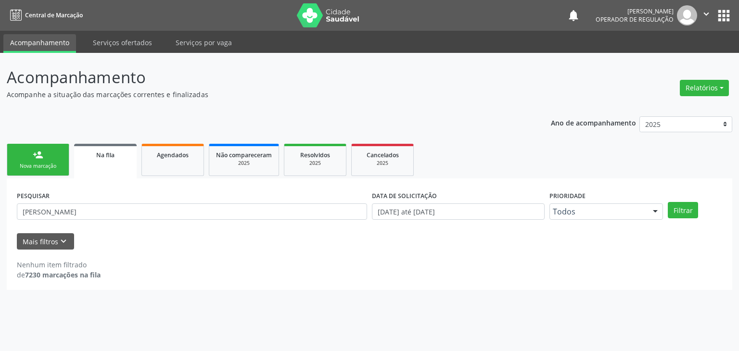
click at [2, 218] on div "Acompanhamento Acompanhe a situação das marcações correntes e finalizadas Relat…" at bounding box center [369, 202] width 739 height 298
click at [87, 211] on input "[PERSON_NAME]" at bounding box center [192, 211] width 350 height 16
type input "R"
click at [668, 202] on button "Filtrar" at bounding box center [683, 210] width 30 height 16
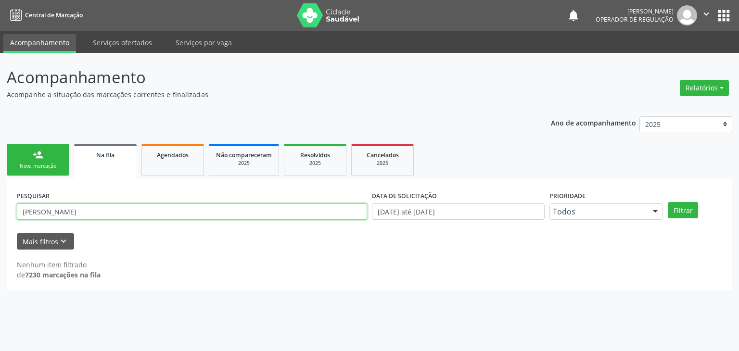
click at [109, 210] on input "[PERSON_NAME]" at bounding box center [192, 211] width 350 height 16
type input "M"
click at [668, 202] on button "Filtrar" at bounding box center [683, 210] width 30 height 16
drag, startPoint x: 125, startPoint y: 204, endPoint x: 82, endPoint y: 204, distance: 43.3
click at [97, 204] on input "[PERSON_NAME]" at bounding box center [192, 211] width 350 height 16
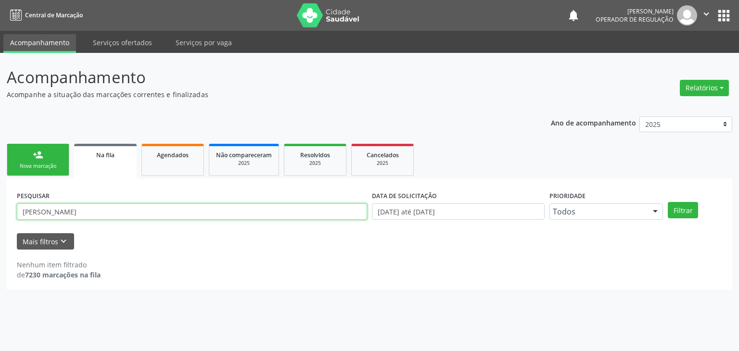
click at [0, 206] on div "Acompanhamento Acompanhe a situação das marcações correntes e finalizadas Relat…" at bounding box center [369, 202] width 739 height 298
click at [126, 215] on input "[PERSON_NAME]" at bounding box center [192, 211] width 350 height 16
type input "S"
type input "[PERSON_NAME]"
click at [668, 202] on button "Filtrar" at bounding box center [683, 210] width 30 height 16
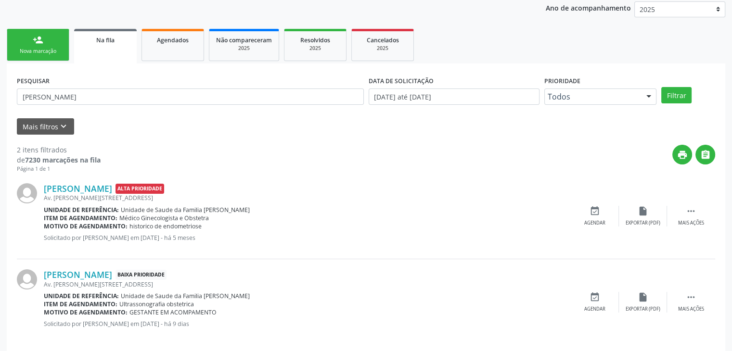
scroll to position [125, 0]
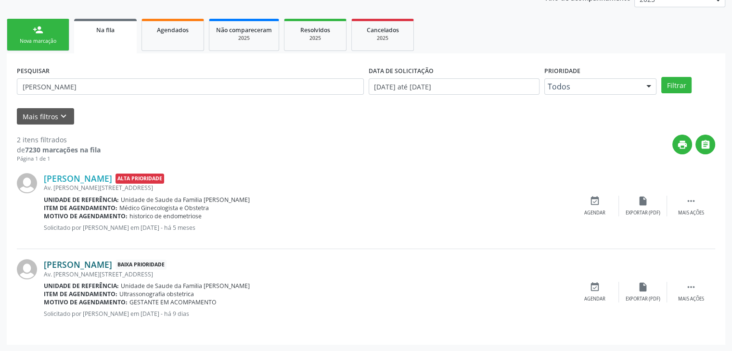
click at [104, 264] on link "[PERSON_NAME]" at bounding box center [78, 264] width 68 height 11
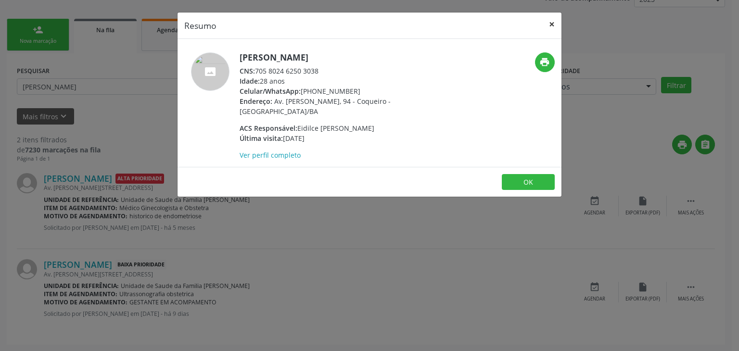
click at [555, 23] on button "×" at bounding box center [551, 25] width 19 height 24
